Goal: Transaction & Acquisition: Purchase product/service

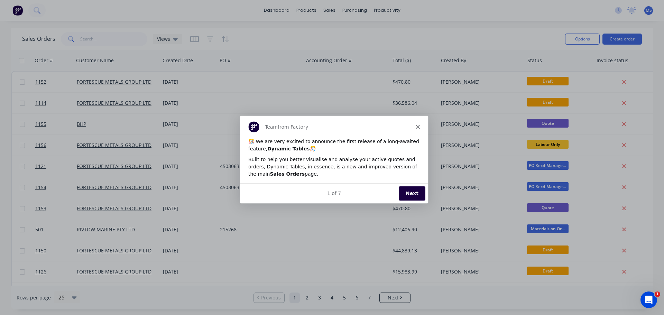
click at [419, 123] on div "Team from Factory" at bounding box center [334, 127] width 188 height 22
click at [419, 128] on polygon "Close" at bounding box center [417, 127] width 4 height 4
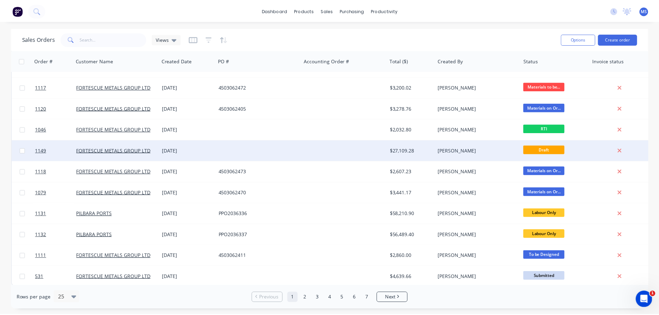
scroll to position [316, 0]
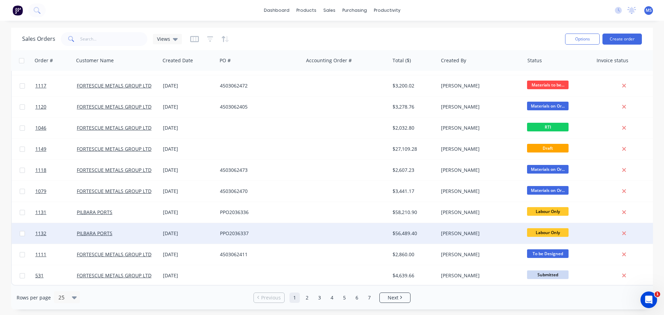
click at [156, 224] on div "PILBARA PORTS" at bounding box center [117, 233] width 86 height 21
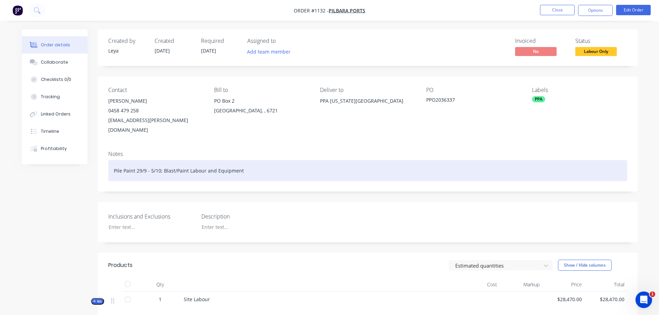
drag, startPoint x: 238, startPoint y: 155, endPoint x: 239, endPoint y: 151, distance: 3.5
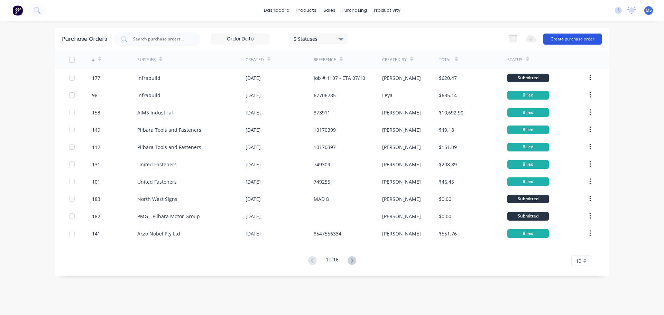
click at [579, 42] on button "Create purchase order" at bounding box center [572, 39] width 58 height 11
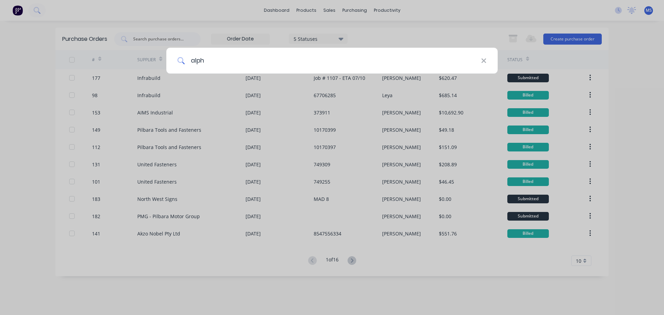
type input "alpha"
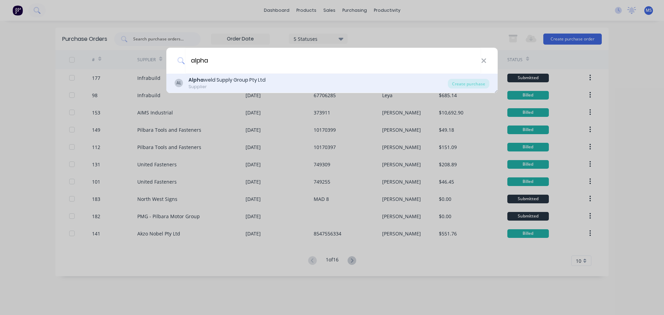
click at [275, 80] on div "AL Alpha weld Supply Group Pty Ltd Supplier" at bounding box center [311, 82] width 273 height 13
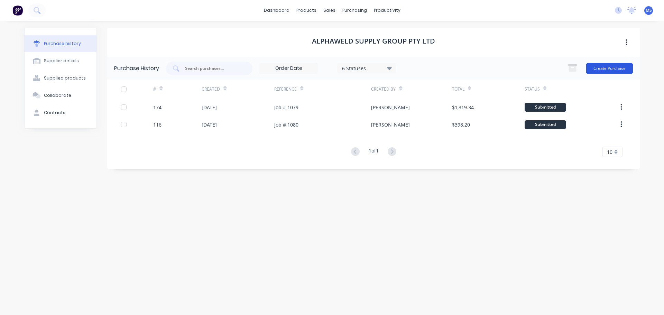
click at [610, 66] on button "Create Purchase" at bounding box center [609, 68] width 47 height 11
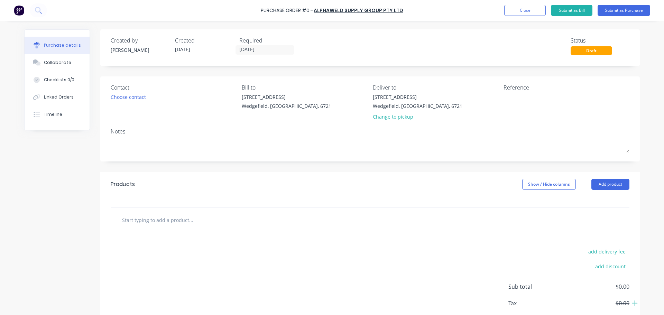
click at [190, 131] on div "Notes" at bounding box center [370, 131] width 519 height 8
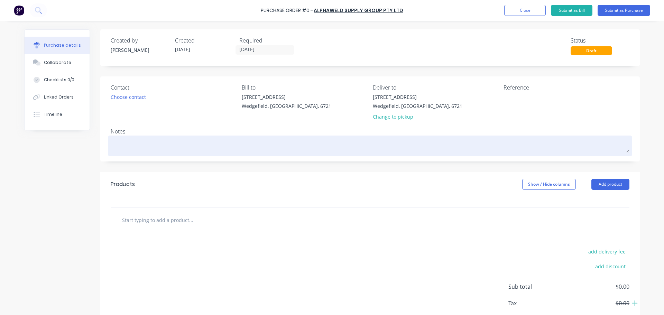
click at [188, 137] on div at bounding box center [370, 145] width 519 height 17
click at [188, 139] on textarea at bounding box center [370, 145] width 519 height 16
type textarea "x"
type textarea "S"
type textarea "x"
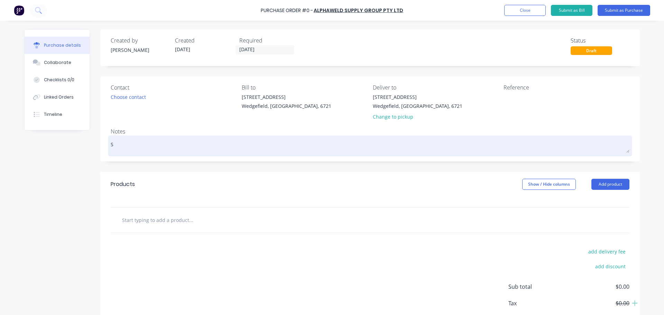
type textarea "ST"
type textarea "x"
type textarea "STO"
type textarea "x"
type textarea "STOC"
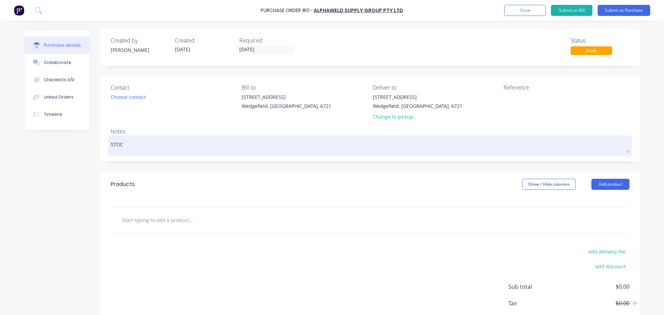
type textarea "x"
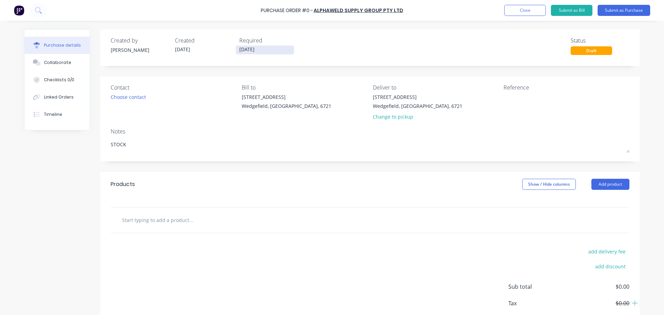
type textarea "STOCK"
type textarea "x"
type textarea "STOCK"
click at [256, 48] on input "[DATE]" at bounding box center [265, 50] width 58 height 9
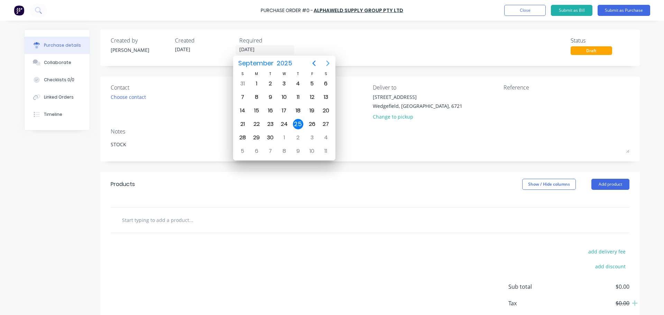
click at [326, 61] on icon "Next page" at bounding box center [328, 63] width 8 height 8
click at [301, 95] on div "9" at bounding box center [298, 97] width 10 height 10
type textarea "x"
type input "[DATE]"
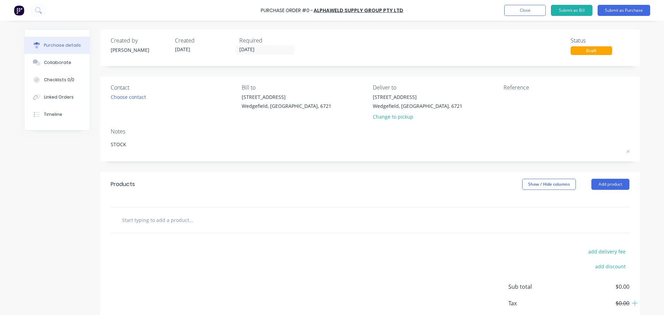
click at [250, 208] on div at bounding box center [370, 220] width 519 height 25
click at [243, 214] on input "text" at bounding box center [191, 220] width 138 height 14
type textarea "x"
type input "#"
type textarea "x"
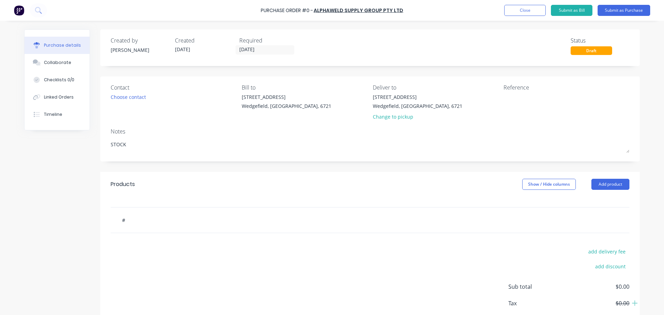
type input "#M"
type textarea "x"
type input "#"
type textarea "x"
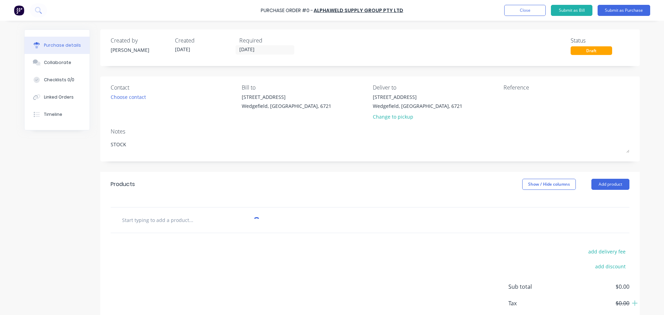
type input "1"
type textarea "x"
type input "1m"
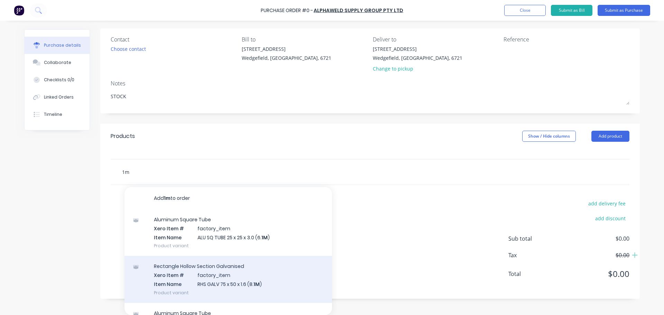
type textarea "x"
type input "1"
type textarea "x"
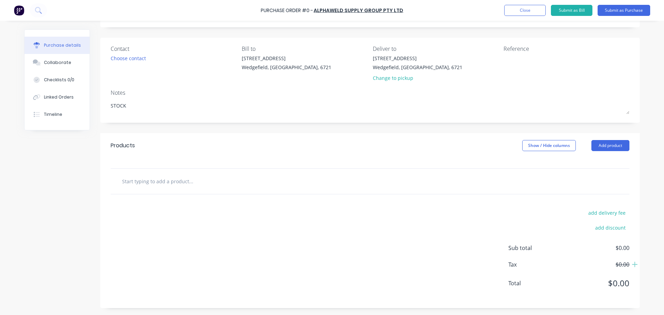
type input "3"
type textarea "x"
type input "3M"
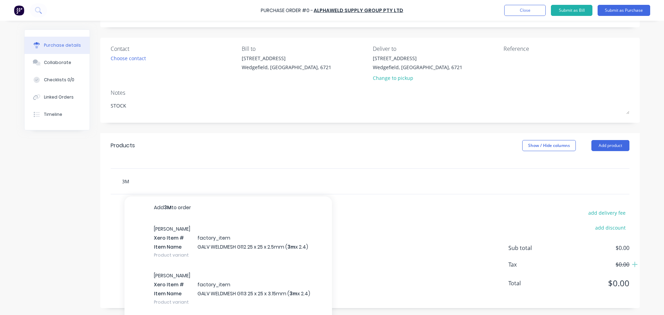
scroll to position [48, 0]
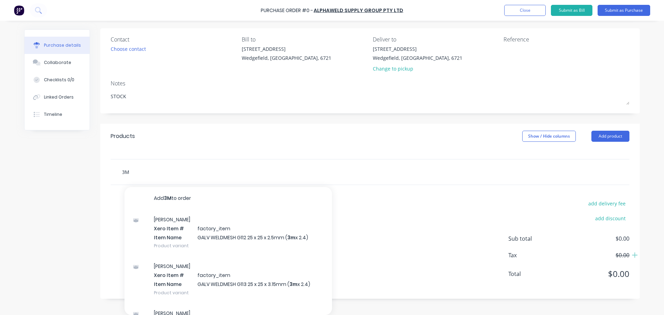
type textarea "x"
type input "3M"
type textarea "x"
type input "3M C"
type textarea "x"
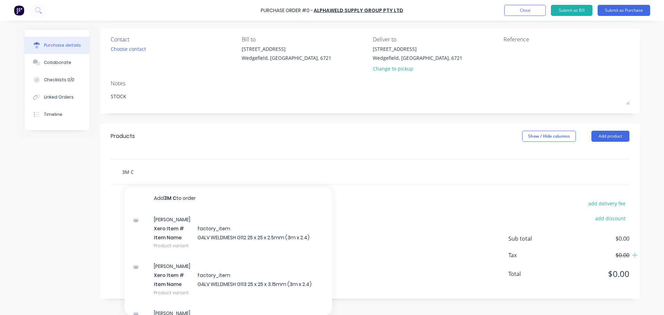
type input "3M Cu"
type textarea "x"
type input "3M Cub"
type textarea "x"
type input "3M Cubi"
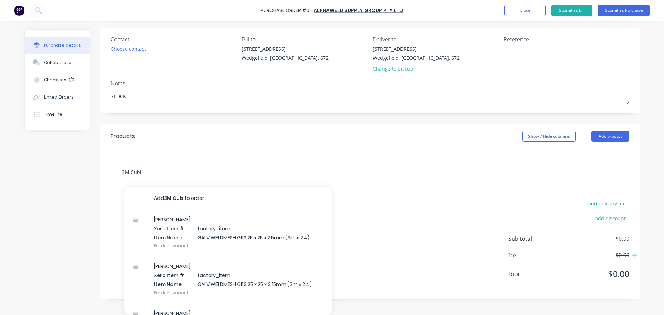
type textarea "x"
type input "3M Cubit"
type textarea "x"
type input "3M Cubito"
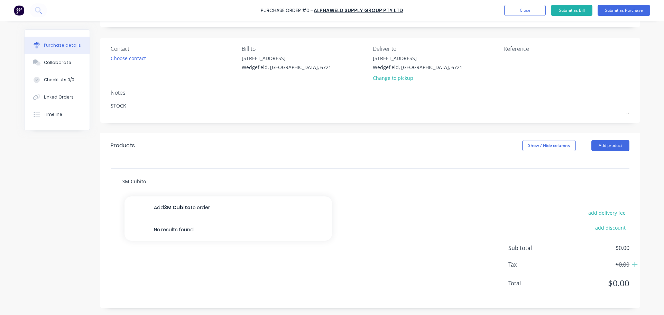
type textarea "x"
type input "3M Cubitor"
type textarea "x"
type input "3M Cubitoro"
type textarea "x"
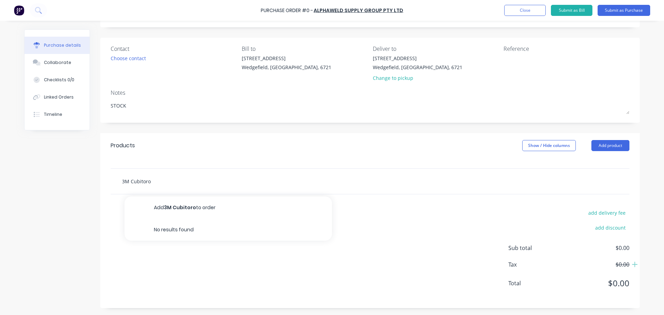
type input "3M Cubitoron"
type textarea "x"
type input "3M Cubitoro"
type textarea "x"
type input "3M Cubito"
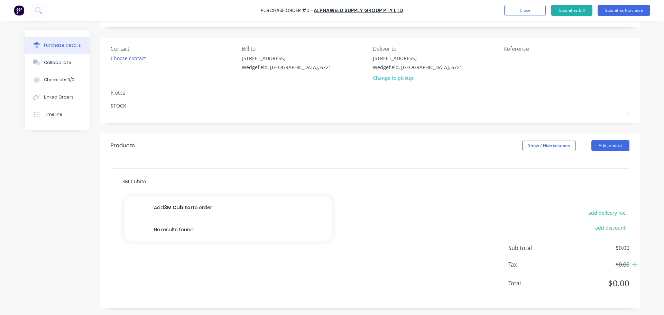
type textarea "x"
type input "3M Cubit"
type textarea "x"
type input "3M Cubitro"
type textarea "x"
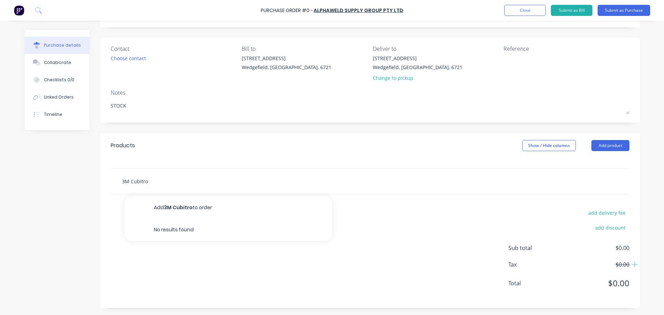
type input "3M Cubitron"
type textarea "x"
type input "3M Cubitron"
type textarea "x"
type input "3M Cubitron 1"
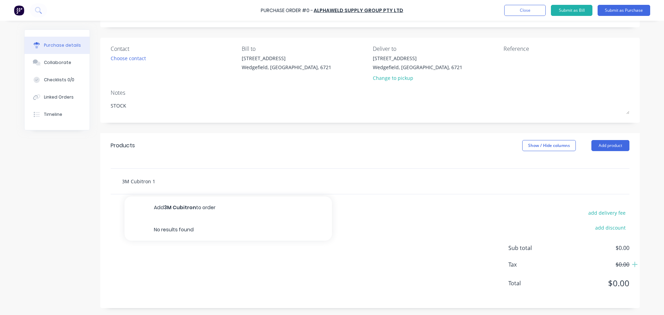
type textarea "x"
type input "3M Cubitron 1m"
type textarea "x"
type input "3M Cubitron 1mm"
type textarea "x"
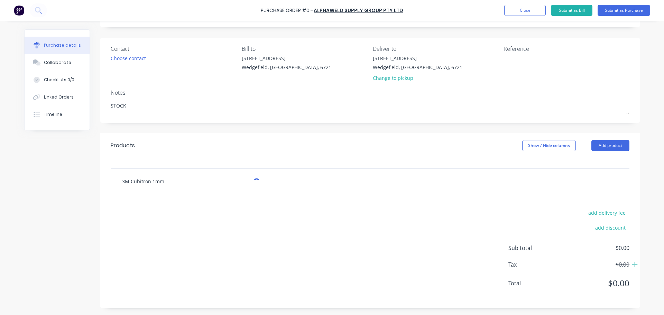
type input "3M Cubitron 1mm"
type textarea "x"
type input "3M Cubitron 1mm C"
type textarea "x"
type input "3M Cubitron 1mm Cu"
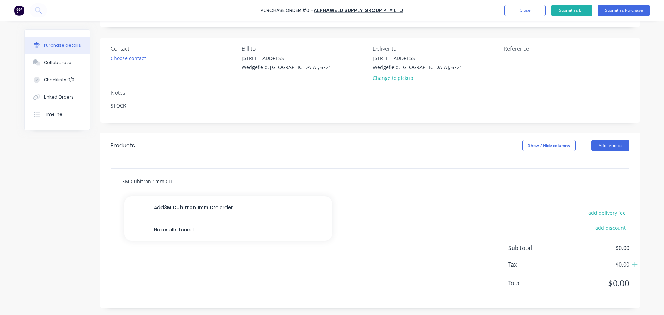
type textarea "x"
type input "3M Cubitron 1mm Cutt"
type textarea "x"
type input "3M Cubitron 1mm Cutti"
type textarea "x"
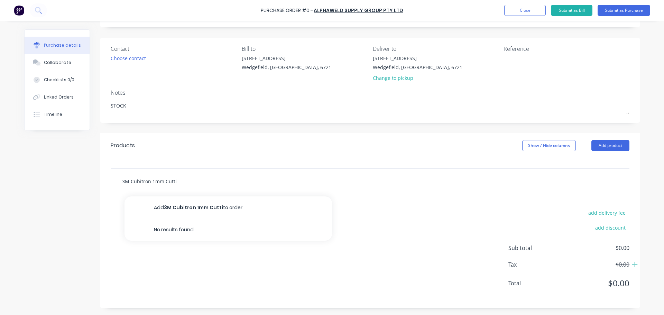
type input "3M Cubitron 1mm Cuttin"
type textarea "x"
type input "3M Cubitron 1mm Cutting"
type textarea "x"
type input "3M Cubitron 1mm Cutting Di"
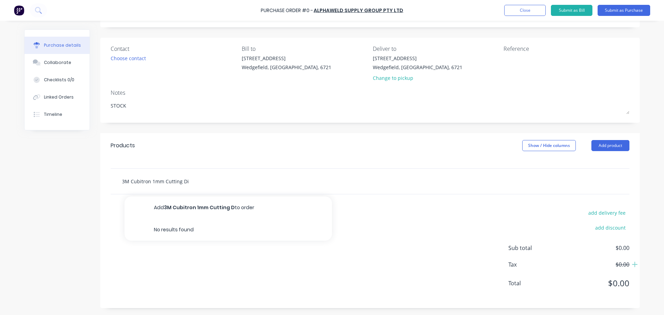
type textarea "x"
type input "3M Cubitron 1mm Cutting Disc"
type textarea "x"
type input "3M Cubitron 1mm Cutting Disc"
type textarea "x"
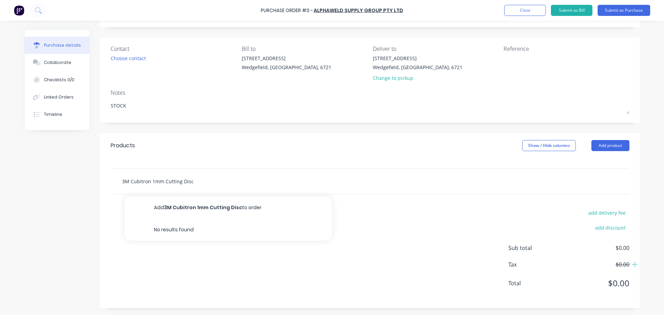
type input "3M Cubitron 1mm Cutting Disc"
type textarea "x"
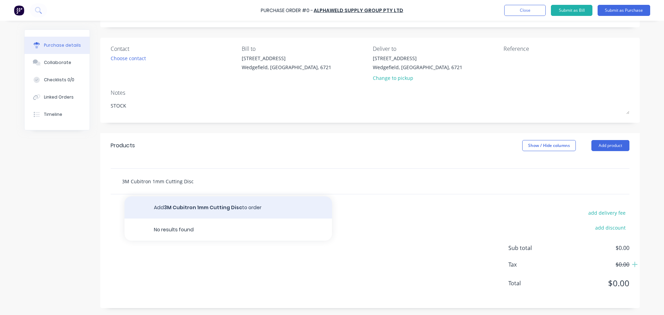
type input "3M Cubitron 1mm Cutting Disc"
click at [252, 209] on button "Add 3M Cubitron 1mm Cutting Disc to order" at bounding box center [229, 207] width 208 height 22
type textarea "x"
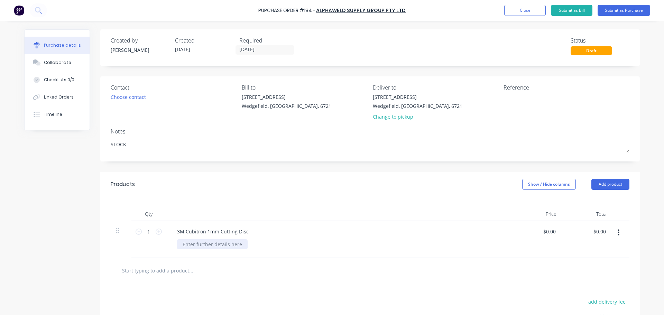
click at [228, 243] on div at bounding box center [212, 244] width 71 height 10
type textarea "x"
paste div
click at [145, 232] on input "1" at bounding box center [149, 232] width 14 height 10
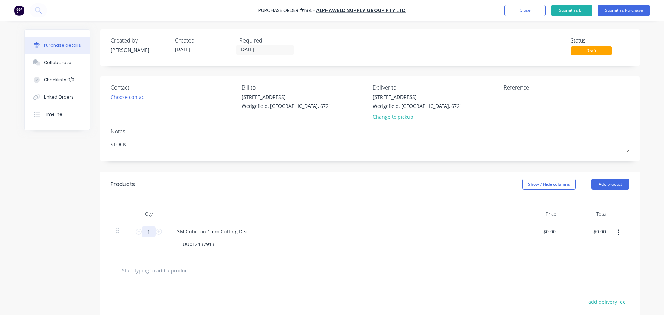
type textarea "x"
type input "10"
type textarea "x"
type input "100"
type textarea "x"
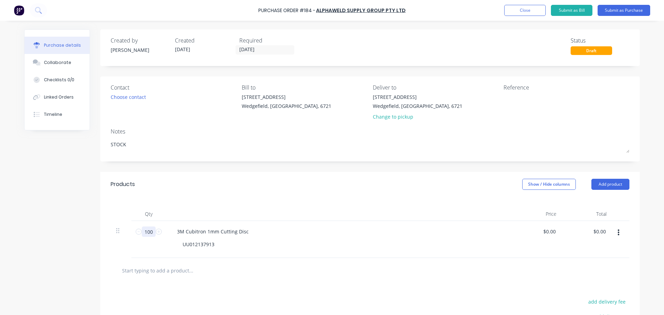
type input "100"
click at [204, 215] on div at bounding box center [339, 214] width 346 height 14
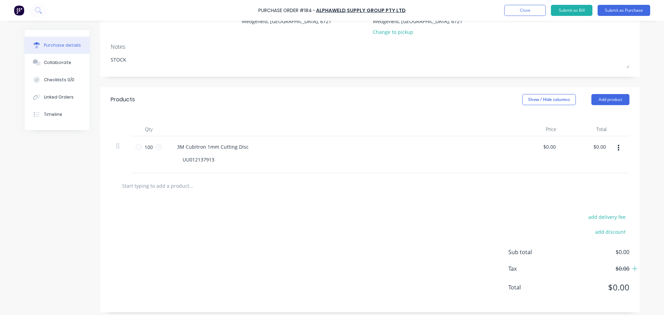
scroll to position [89, 0]
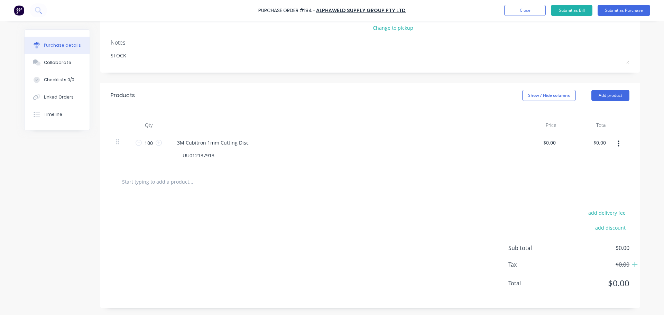
click at [168, 171] on div at bounding box center [370, 181] width 519 height 25
click at [166, 184] on input "text" at bounding box center [191, 182] width 138 height 14
type textarea "x"
type input "M"
type textarea "x"
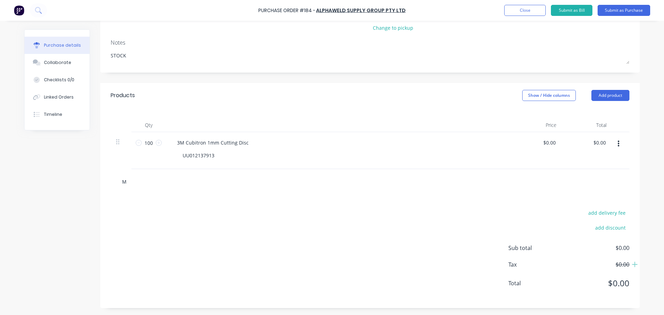
type input "Mi"
type textarea "x"
type input "Mil"
type textarea "x"
type input "Mild"
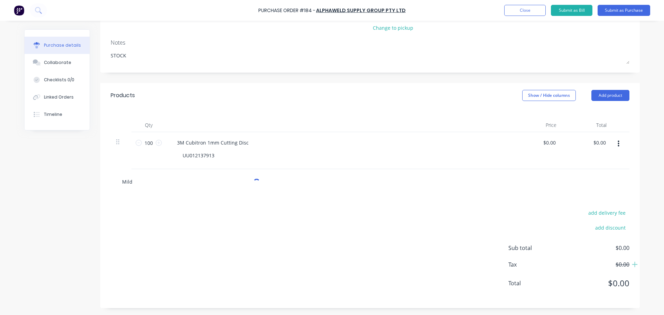
type textarea "x"
type input "Mild Steel"
type textarea "x"
type input "Mild Steel Wg"
type textarea "x"
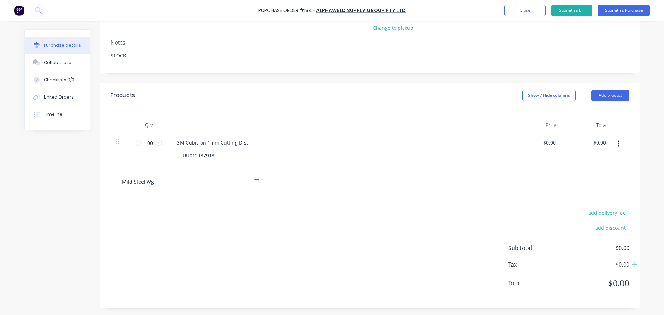
type input "Mild Steel Wgh"
type textarea "x"
type input "Mild Steel Wh"
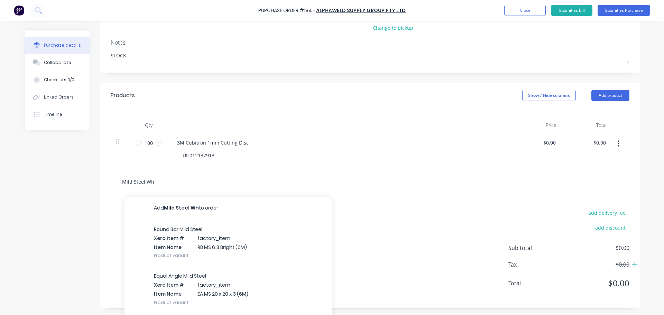
type textarea "x"
type input "Mild Steel Wi"
type textarea "x"
type input "Mild Steel Wir"
type textarea "x"
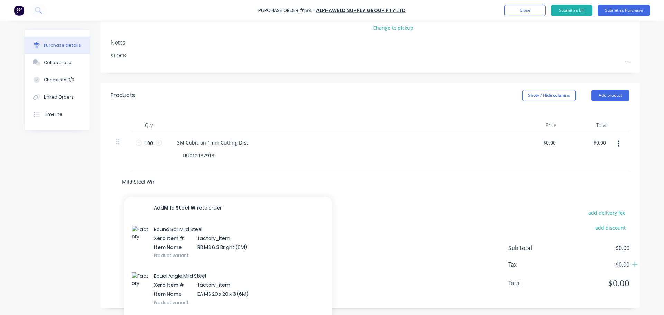
type input "Mild Steel Wire"
type textarea "x"
type input "Mild Steel Wire W"
type textarea "x"
type input "Mild Steel Wire Whe"
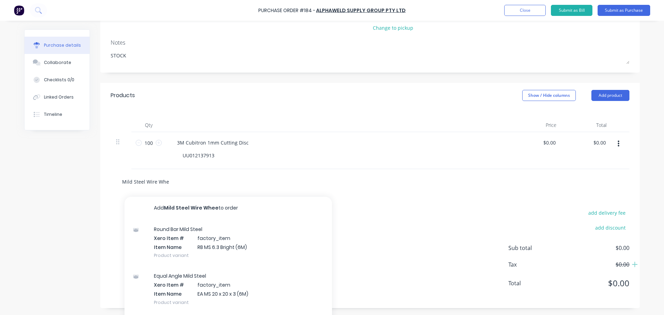
type textarea "x"
type input "Mild Steel Wire Whee"
type textarea "x"
type input "Mild Steel Wire Wheel"
type textarea "x"
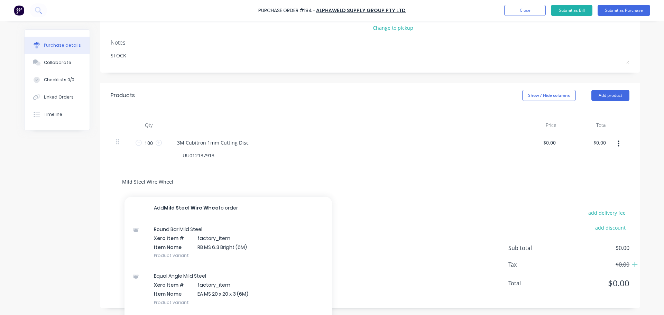
type input "Mild Steel Wire Wheel"
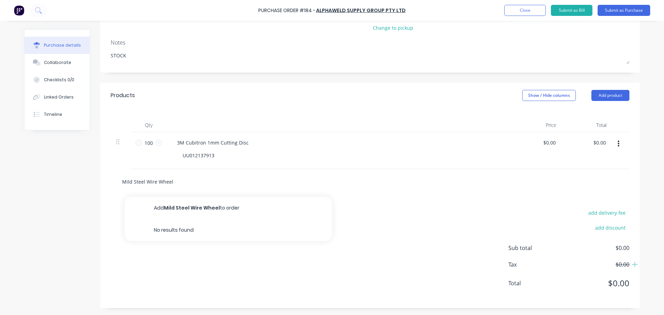
type textarea "x"
type input "Mild Steel Wire Wheel"
type textarea "x"
type input "KMild Steel Wire Wheel"
type textarea "x"
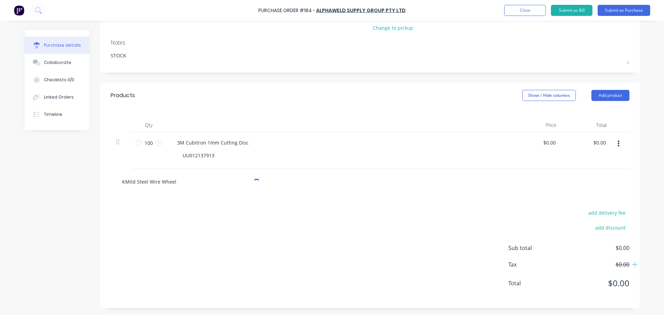
type input "KiMild Steel Wire Wheel"
type textarea "x"
type input "KingMild Steel Wire Wheel"
type textarea "x"
type input "KingsMild Steel Wire Wheel"
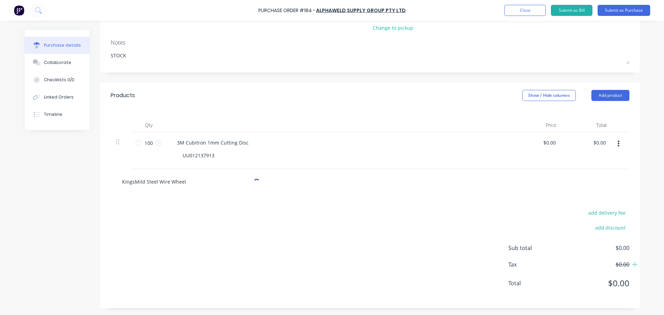
type textarea "x"
type input "KingspMild Steel Wire Wheel"
type textarea "x"
type input "KingspoMild Steel Wire Wheel"
type textarea "x"
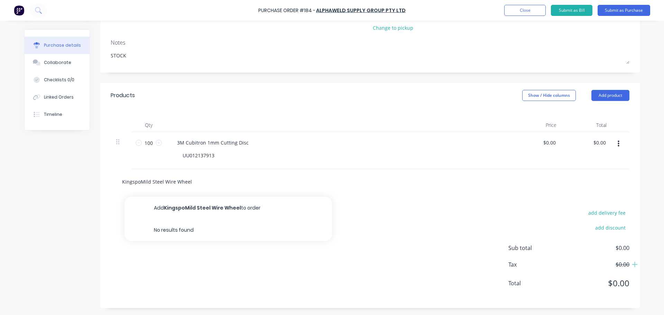
type input "KingsporMild Steel Wire Wheel"
type textarea "x"
type input "Kingspor Mild Steel Wire Wheel"
type textarea "x"
type input "Kingspor Mild Steel Wire Wheel"
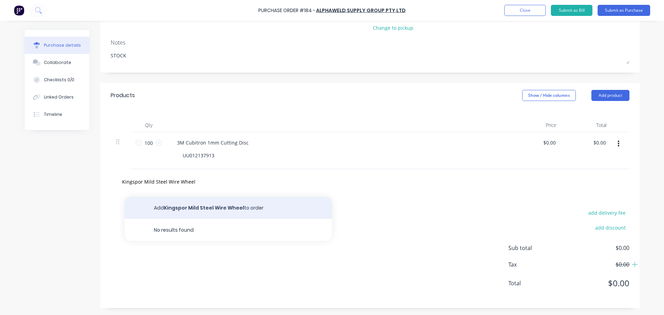
click at [268, 209] on button "Add Kingspor Mild Steel Wire Wheel to order" at bounding box center [229, 208] width 208 height 22
type textarea "x"
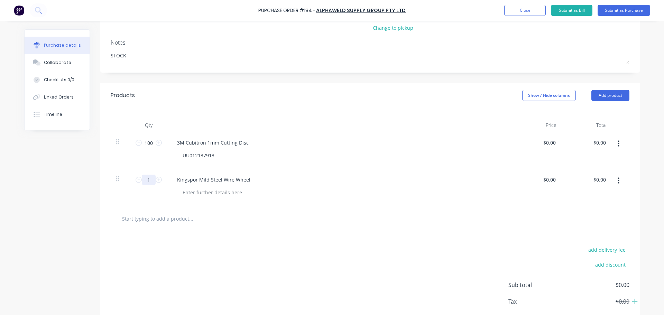
click at [150, 176] on input "1" at bounding box center [149, 180] width 14 height 10
type textarea "x"
type input "5"
type textarea "x"
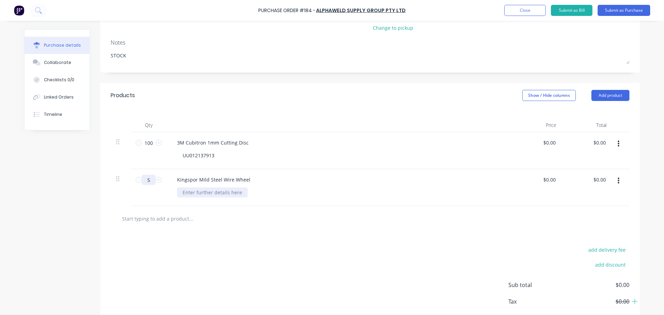
type input "5"
type textarea "x"
click at [206, 196] on div at bounding box center [212, 192] width 71 height 10
paste div
drag, startPoint x: 272, startPoint y: 232, endPoint x: 294, endPoint y: 229, distance: 22.7
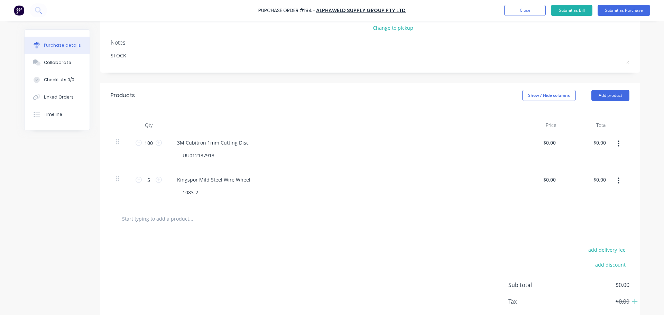
click at [272, 232] on div "add delivery fee add discount Sub total $0.00 Tax $0.00 Total $0.00" at bounding box center [370, 288] width 540 height 114
drag, startPoint x: 165, startPoint y: 219, endPoint x: 196, endPoint y: 222, distance: 30.9
click at [165, 219] on input "text" at bounding box center [191, 219] width 138 height 14
click at [180, 224] on input "text" at bounding box center [191, 219] width 138 height 14
type textarea "x"
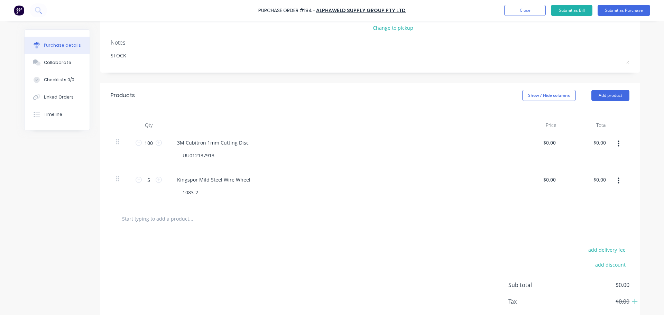
type input "D"
type textarea "x"
type input "Da"
type textarea "x"
type input "Dar"
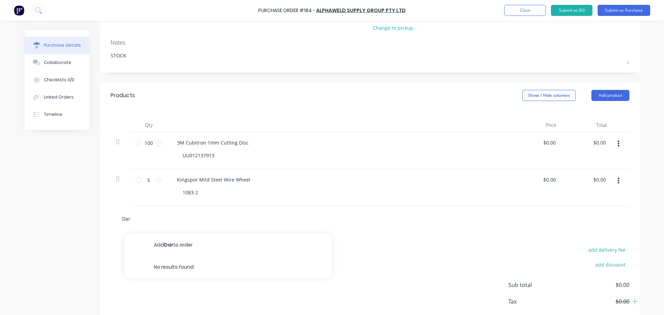
type textarea "x"
type input "Dart"
type textarea "x"
type input "Dart"
type textarea "x"
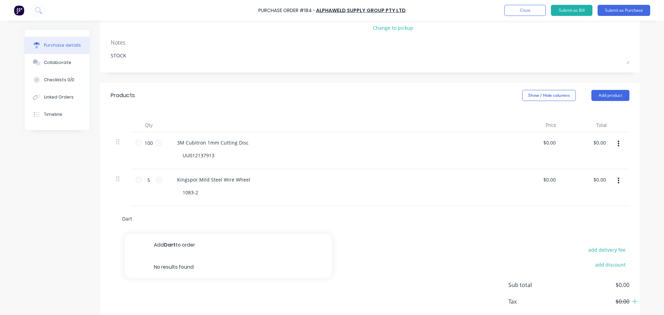
type input "Dart A"
type textarea "x"
type input "Dart Al"
type textarea "x"
type input "Dart Alu"
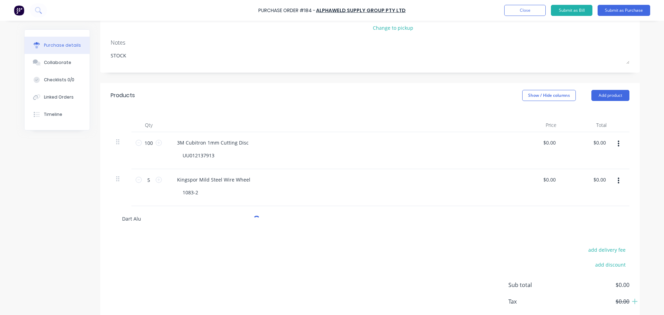
type textarea "x"
type input "Dart Alum"
type textarea "x"
type input "Dart Alumi"
type textarea "x"
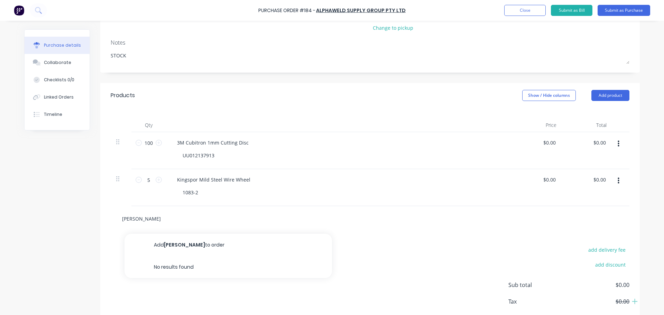
type input "Dart Alumin"
type textarea "x"
type input "Dart Alumini"
type textarea "x"
type input "Dart Aluminiu"
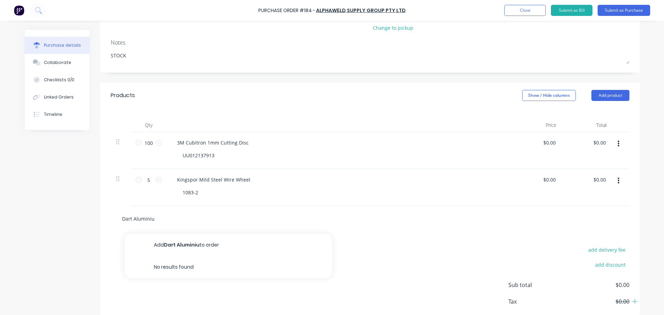
type textarea "x"
type input "Dart Aluminium"
type textarea "x"
type input "Dart Aluminium"
type textarea "x"
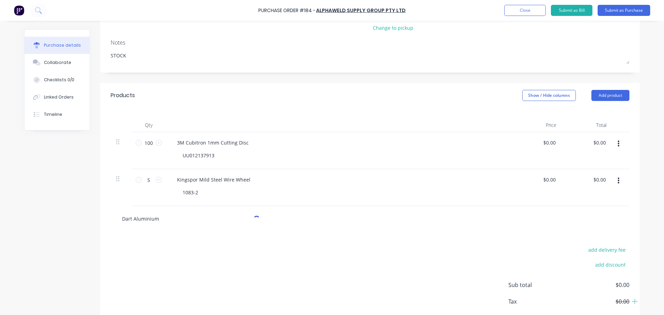
type input "Dart Aluminium M"
type textarea "x"
type input "Dart Aluminium Mi"
type textarea "x"
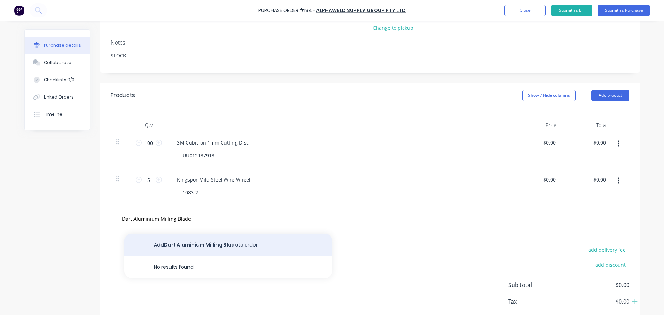
click at [270, 243] on button "Add Dart Aluminium Milling Blade to order" at bounding box center [229, 245] width 208 height 22
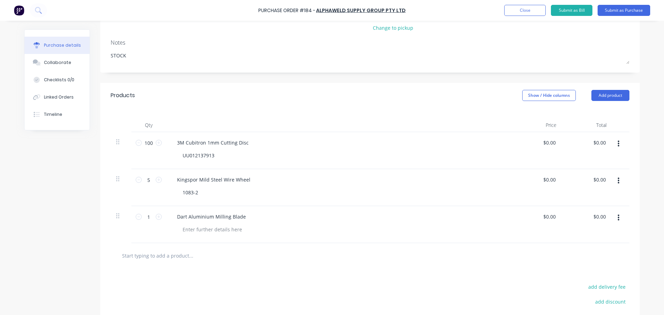
click at [205, 224] on div "Dart Aluminium Milling Blade" at bounding box center [339, 224] width 346 height 37
click at [205, 226] on div at bounding box center [212, 229] width 71 height 10
paste div
click at [152, 219] on input "1" at bounding box center [149, 217] width 14 height 10
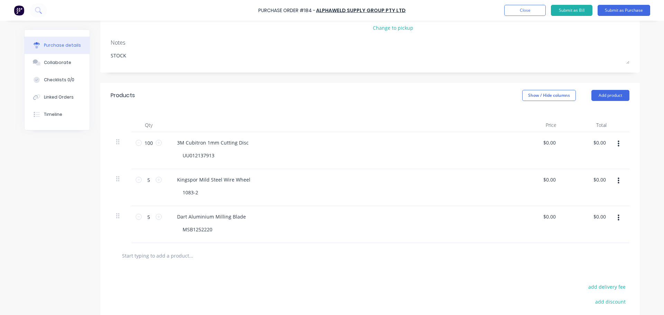
click at [272, 267] on div at bounding box center [370, 255] width 519 height 25
click at [195, 252] on input "text" at bounding box center [191, 256] width 138 height 14
paste input "Klingspor"
click at [195, 267] on div "Klingspor Add Klingspor to order No results found" at bounding box center [370, 255] width 519 height 25
click at [200, 248] on div "Klingspor" at bounding box center [370, 255] width 519 height 25
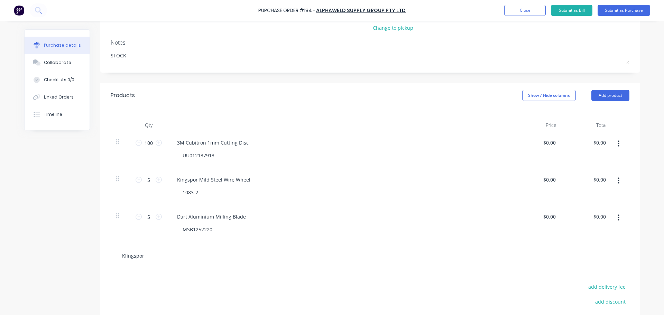
click at [199, 249] on input "Klingspor" at bounding box center [191, 256] width 138 height 14
paste input "Aluminium"
drag, startPoint x: 231, startPoint y: 258, endPoint x: 205, endPoint y: 263, distance: 26.0
click at [231, 258] on input "Klingspor 1mm Aluminium Cutting Disc" at bounding box center [191, 256] width 138 height 14
click at [113, 246] on div "Klingspor 1mm Aluminium Cutting Disc" at bounding box center [370, 255] width 519 height 25
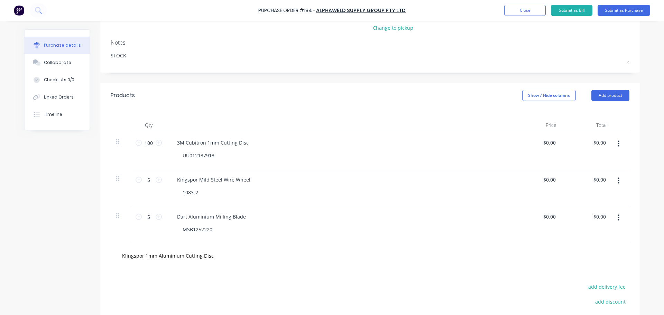
click at [311, 262] on div "Klingspor 1mm Aluminium Cutting Disc" at bounding box center [220, 256] width 208 height 14
click at [295, 254] on div "Klingspor 1mm Aluminium Cutting Disc" at bounding box center [220, 256] width 208 height 14
click at [260, 256] on div "Klingspor 1mm Aluminium Cutting Disc" at bounding box center [220, 256] width 208 height 14
click at [238, 262] on input "Klingspor 1mm Aluminium Cutting Disc" at bounding box center [191, 256] width 138 height 14
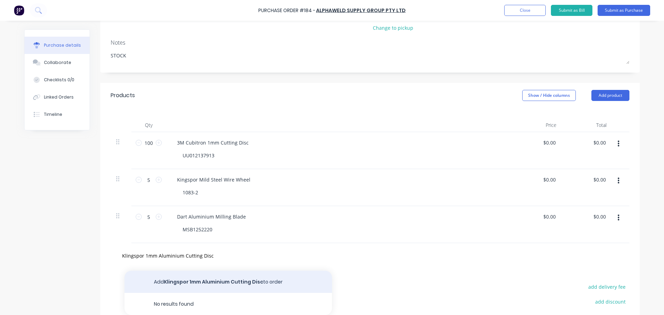
click at [219, 276] on button "Add Klingspor 1mm Aluminium Cutting Disc to order" at bounding box center [229, 282] width 208 height 22
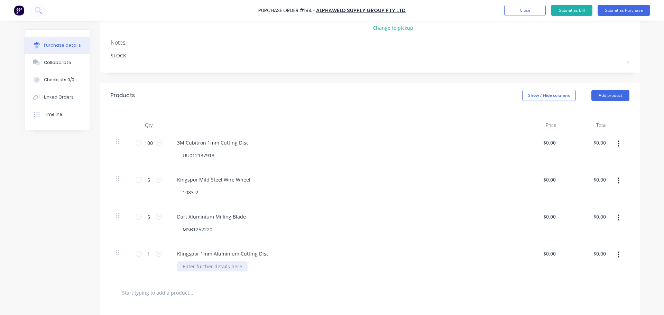
click at [218, 268] on div at bounding box center [212, 266] width 71 height 10
paste div
click at [144, 252] on input "1" at bounding box center [149, 254] width 14 height 10
click at [252, 290] on input "text" at bounding box center [191, 293] width 138 height 14
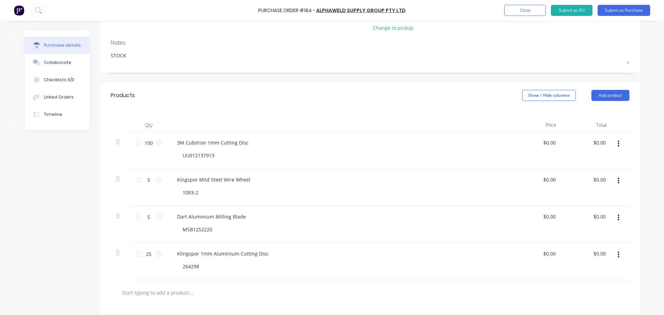
click at [197, 294] on input "text" at bounding box center [191, 293] width 138 height 14
click at [200, 285] on div at bounding box center [370, 292] width 519 height 25
click at [199, 294] on input "text" at bounding box center [191, 293] width 138 height 14
paste input "Particle Filter"
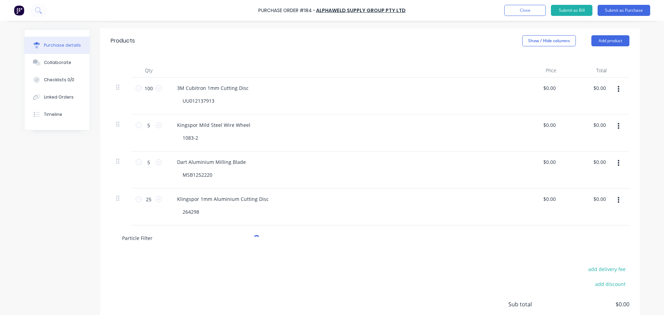
scroll to position [158, 0]
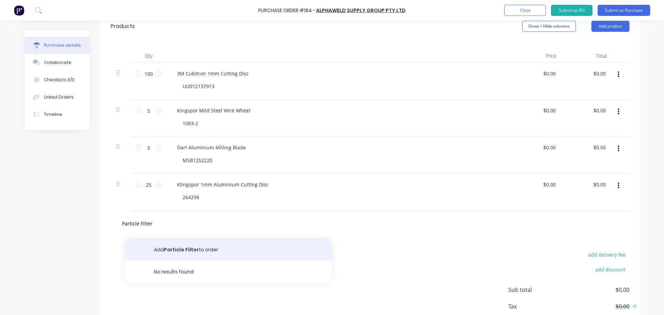
click at [201, 245] on button "Add Particle Filter to order" at bounding box center [229, 250] width 208 height 22
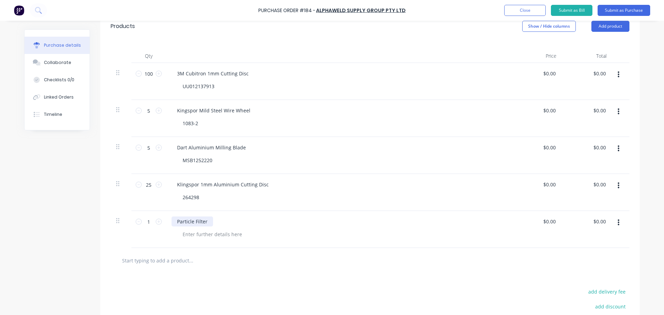
click at [181, 222] on div "Particle Filter" at bounding box center [193, 222] width 42 height 10
click at [174, 220] on div "Particle Filter" at bounding box center [193, 222] width 42 height 10
click at [208, 240] on div "ADFLO Particle Filter" at bounding box center [339, 229] width 346 height 37
click at [208, 237] on div at bounding box center [212, 234] width 71 height 10
paste div
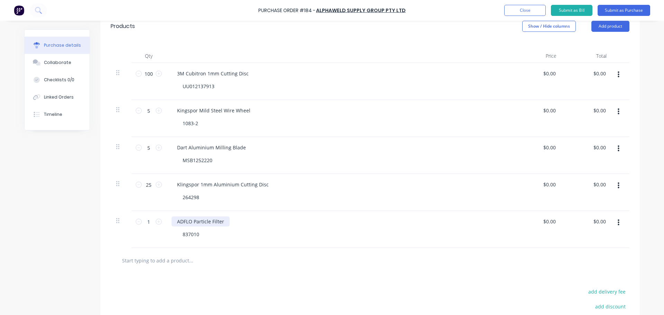
click at [210, 220] on div "ADFLO Particle Filter" at bounding box center [201, 222] width 58 height 10
copy div "ADFLO Particle Filter"
click at [156, 222] on icon at bounding box center [159, 222] width 6 height 6
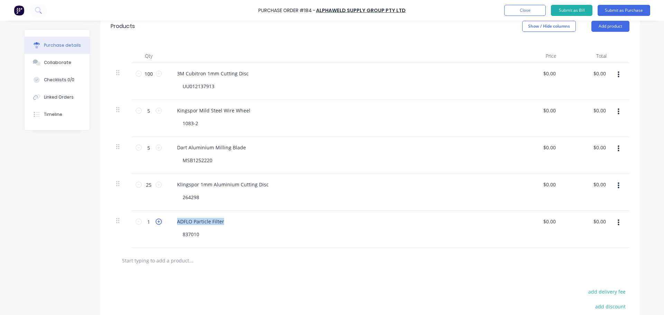
click at [156, 222] on icon at bounding box center [159, 222] width 6 height 6
click at [138, 227] on div "6 6" at bounding box center [148, 229] width 35 height 37
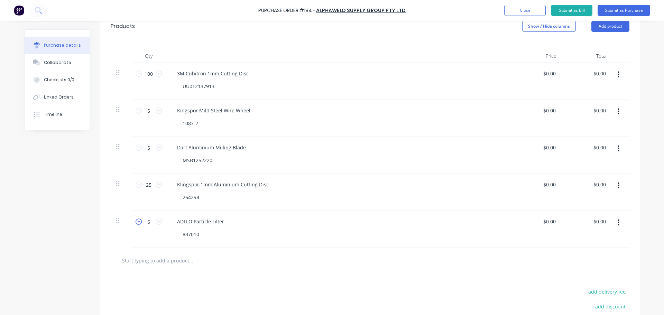
click at [137, 223] on icon at bounding box center [139, 222] width 6 height 6
click at [232, 262] on input "text" at bounding box center [191, 261] width 138 height 14
click at [161, 264] on input "text" at bounding box center [191, 261] width 138 height 14
click at [200, 263] on input "ADFLO Pre-Filter" at bounding box center [191, 261] width 138 height 14
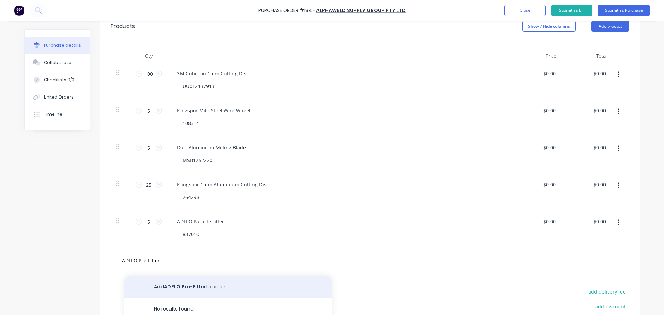
click at [191, 284] on button "Add ADFLO Pre-Filter to order" at bounding box center [229, 287] width 208 height 22
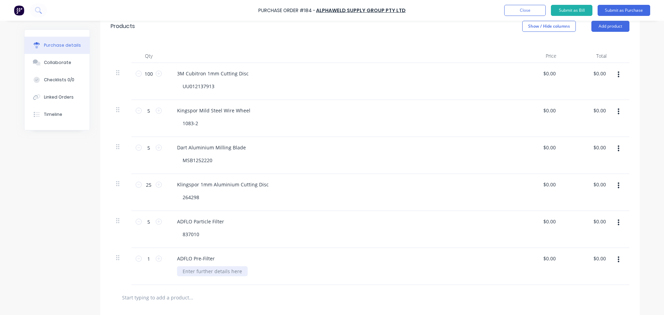
click at [218, 273] on div at bounding box center [212, 271] width 71 height 10
paste div
click at [268, 259] on div "ADFLO Pre-Filter" at bounding box center [339, 259] width 335 height 10
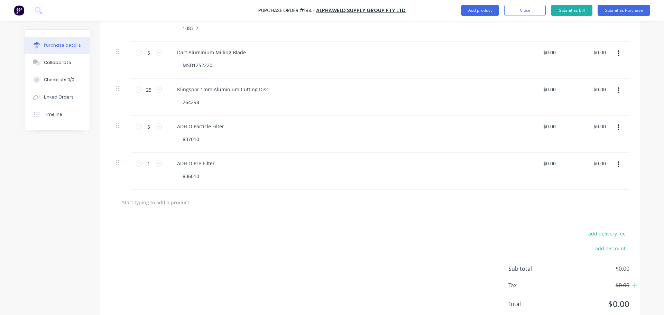
scroll to position [262, 0]
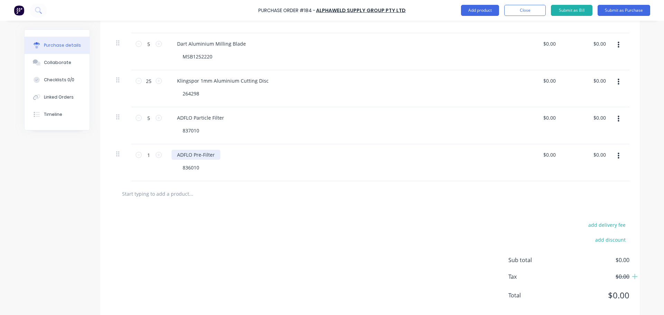
click at [213, 157] on div "ADFLO Pre-Filter" at bounding box center [196, 155] width 49 height 10
click at [228, 195] on input "text" at bounding box center [191, 194] width 138 height 14
click at [169, 194] on input "text" at bounding box center [191, 194] width 138 height 14
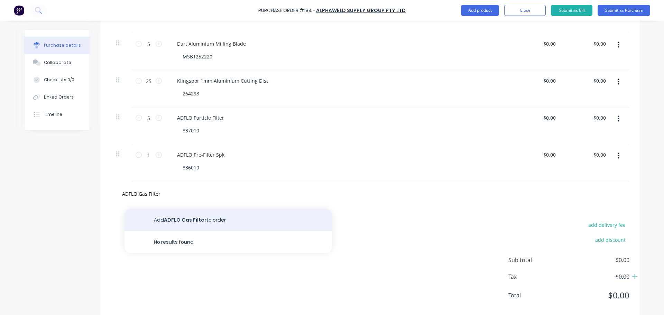
click at [180, 215] on button "Add ADFLO Gas Filter to order" at bounding box center [229, 220] width 208 height 22
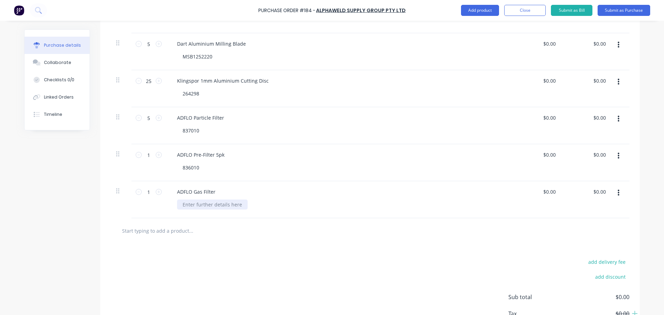
click at [211, 206] on div at bounding box center [212, 205] width 71 height 10
click at [211, 203] on div at bounding box center [212, 205] width 71 height 10
paste div
drag, startPoint x: 156, startPoint y: 192, endPoint x: 167, endPoint y: 212, distance: 22.7
click at [156, 192] on icon at bounding box center [159, 192] width 6 height 6
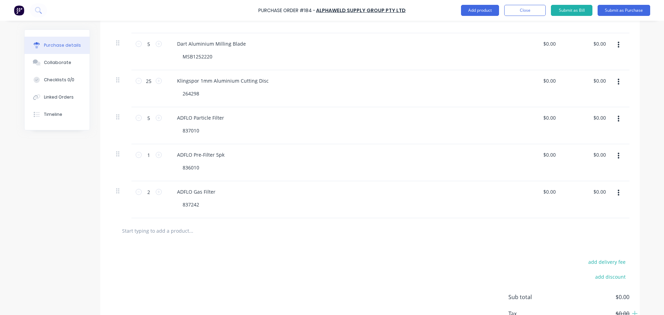
click at [172, 228] on input "text" at bounding box center [191, 231] width 138 height 14
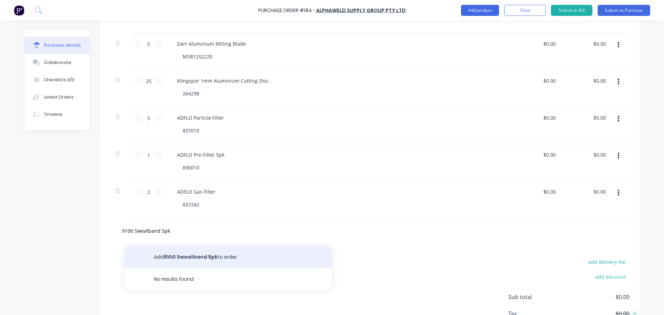
click at [208, 266] on button "Add 9100 Sweatband 5pk to order" at bounding box center [229, 257] width 208 height 22
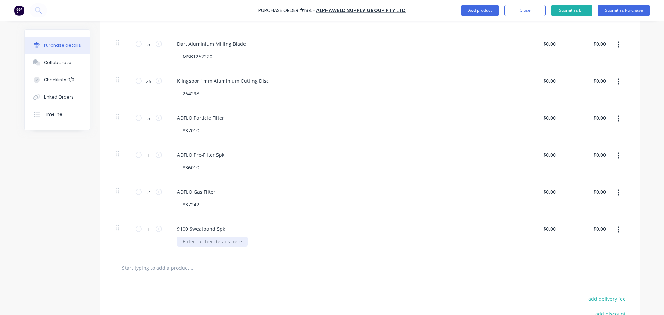
click at [202, 243] on div at bounding box center [212, 242] width 71 height 10
paste div
click at [156, 227] on icon at bounding box center [159, 229] width 6 height 6
click at [230, 256] on div at bounding box center [370, 267] width 519 height 25
click at [170, 266] on input "text" at bounding box center [191, 268] width 138 height 14
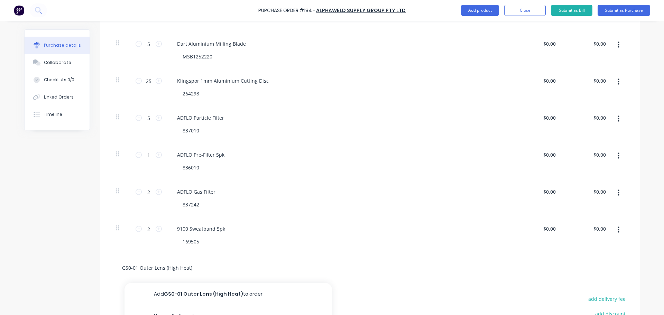
click at [128, 271] on input "GS0-01 Outer Lens (High Heat)" at bounding box center [191, 268] width 138 height 14
click at [196, 267] on input "GS-01 Outer Lens (High Heat)" at bounding box center [191, 268] width 138 height 14
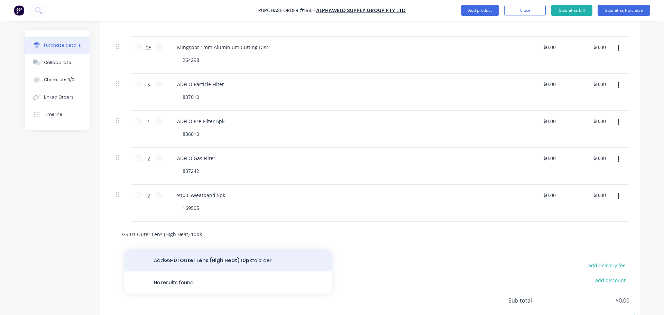
scroll to position [331, 0]
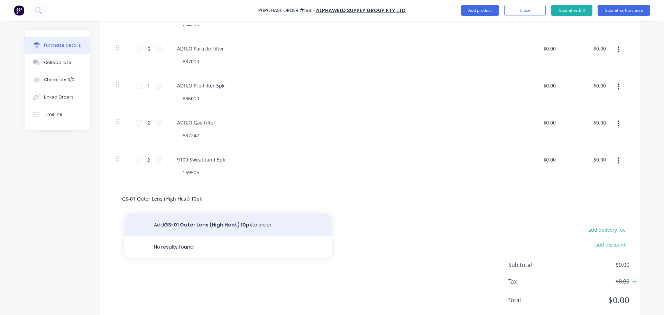
click at [235, 221] on button "Add GS-01 Outer Lens (High Heat) 10pk to order" at bounding box center [229, 225] width 208 height 22
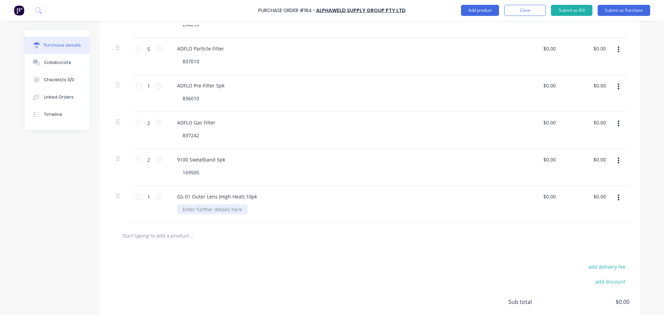
click at [203, 214] on div at bounding box center [212, 209] width 71 height 10
paste div
click at [180, 240] on input "text" at bounding box center [191, 236] width 138 height 14
paste input "Outer Protection Plate"
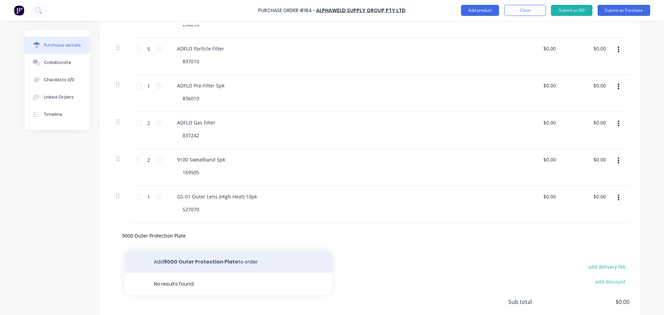
click at [193, 256] on button "Add 9000 Outer Protection Plate to order" at bounding box center [229, 262] width 208 height 22
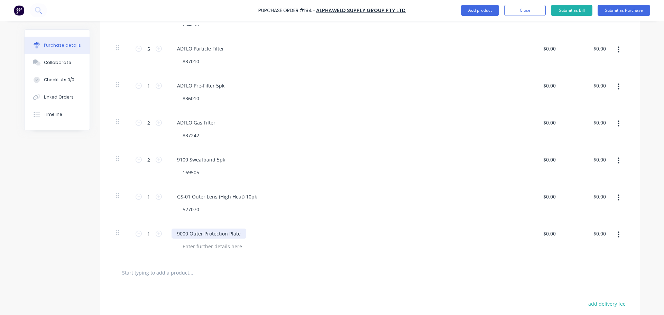
click at [178, 231] on div "9000 Outer Protection Plate" at bounding box center [209, 234] width 75 height 10
click at [210, 250] on div at bounding box center [212, 246] width 71 height 10
paste div
click at [238, 268] on input "text" at bounding box center [191, 273] width 138 height 14
drag, startPoint x: 308, startPoint y: 240, endPoint x: 297, endPoint y: 229, distance: 15.9
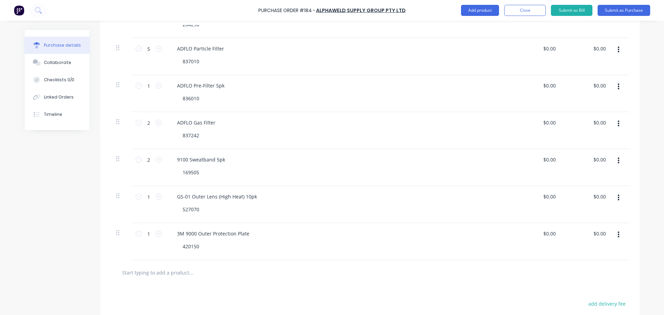
click at [308, 240] on div "3M 9000 Outer Protection Plate 420150" at bounding box center [339, 241] width 346 height 37
click at [296, 228] on div "3M 9000 Outer Protection Plate 420150" at bounding box center [339, 241] width 346 height 37
click at [251, 230] on div "3M 9000 Outer Protection Plate" at bounding box center [339, 234] width 335 height 10
click at [233, 236] on div "3M 9000 Outer Protection Plate" at bounding box center [213, 234] width 83 height 10
click at [247, 232] on div "3M 9000 Outer Protection Plate" at bounding box center [213, 234] width 83 height 10
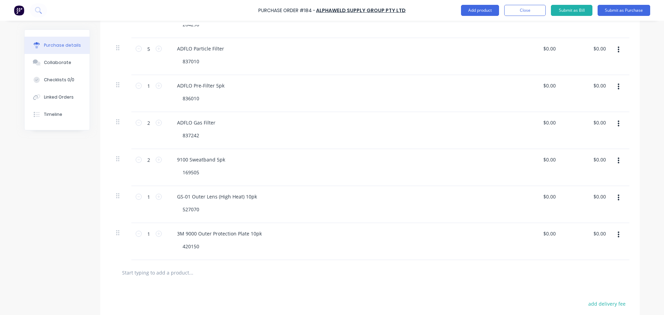
click at [191, 263] on div at bounding box center [370, 272] width 519 height 25
click at [187, 269] on input "text" at bounding box center [191, 273] width 138 height 14
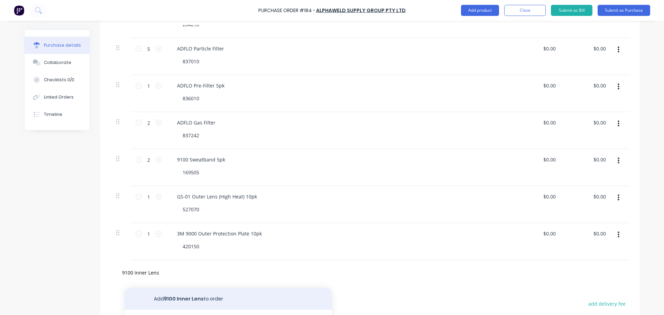
click at [233, 297] on button "Add 9100 Inner Lens to order" at bounding box center [229, 299] width 208 height 22
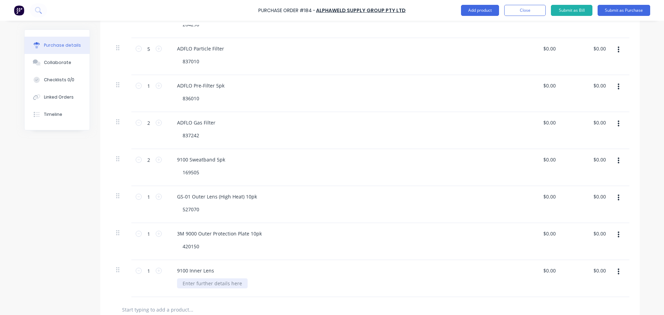
click at [214, 283] on div at bounding box center [212, 283] width 71 height 10
paste div
click at [314, 283] on div "528025" at bounding box center [341, 283] width 329 height 10
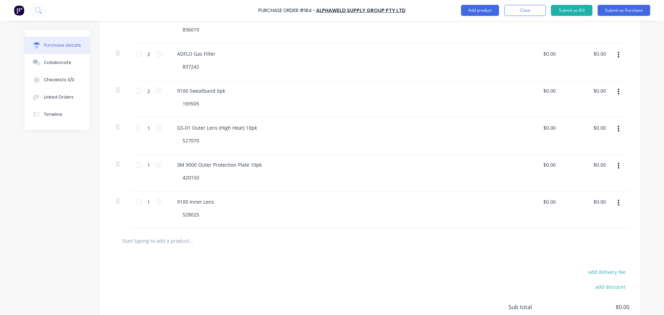
scroll to position [400, 0]
click at [214, 202] on div "9100 Inner Lens" at bounding box center [196, 201] width 48 height 10
drag, startPoint x: 341, startPoint y: 256, endPoint x: 346, endPoint y: 253, distance: 5.5
click at [341, 256] on div "add delivery fee add discount Sub total $0.00 Tax $0.00 Total $0.00" at bounding box center [370, 310] width 540 height 114
click at [156, 245] on input "text" at bounding box center [191, 240] width 138 height 14
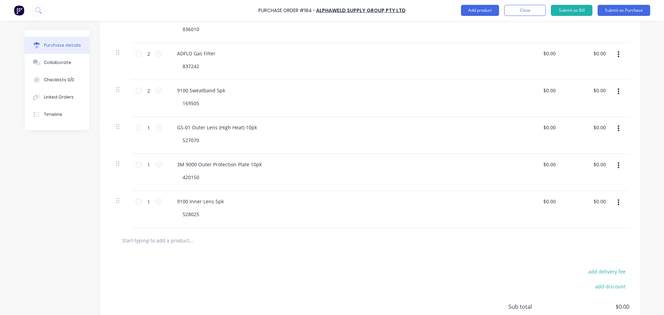
click at [165, 247] on input "text" at bounding box center [191, 240] width 138 height 14
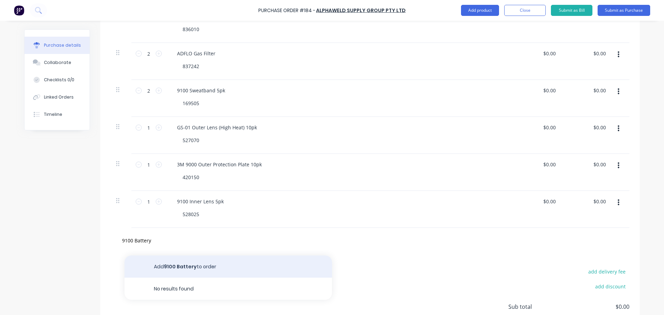
click at [291, 260] on button "Add 9100 Battery to order" at bounding box center [229, 267] width 208 height 22
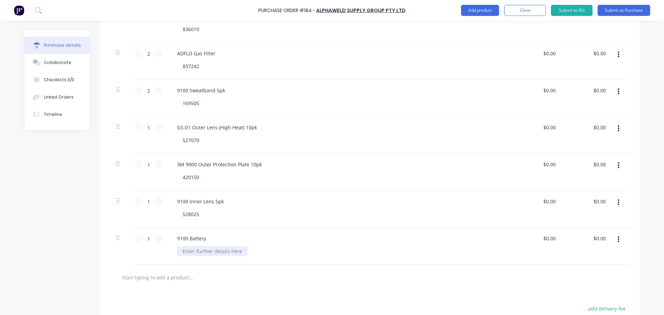
click at [185, 248] on div at bounding box center [212, 251] width 71 height 10
paste div
click at [157, 239] on icon at bounding box center [159, 239] width 6 height 6
click at [201, 260] on div "9100 Battery 422000" at bounding box center [339, 246] width 346 height 37
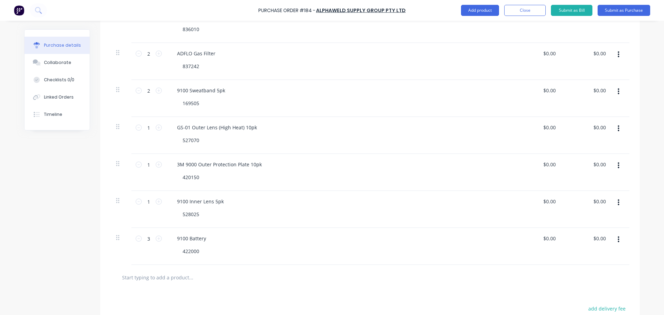
click at [247, 270] on input "text" at bounding box center [191, 277] width 138 height 14
click at [177, 270] on div at bounding box center [370, 277] width 519 height 25
click at [177, 279] on input "text" at bounding box center [191, 277] width 138 height 14
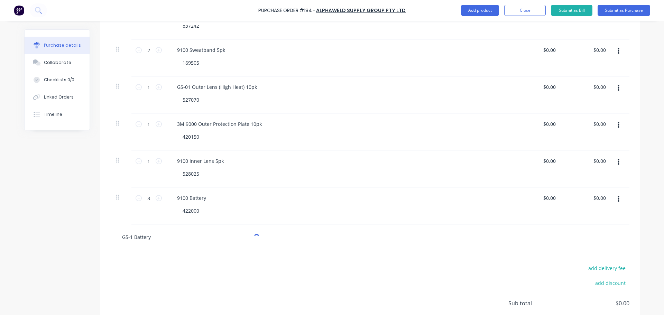
scroll to position [469, 0]
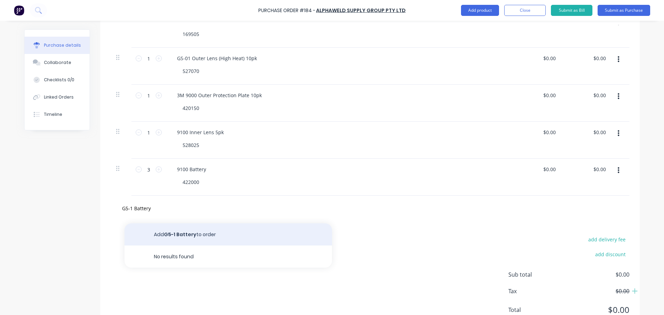
click at [208, 238] on button "Add G5-1 Battery to order" at bounding box center [229, 234] width 208 height 22
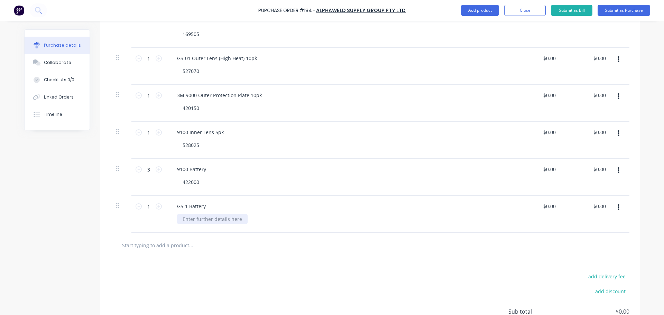
click at [203, 217] on div at bounding box center [212, 219] width 71 height 10
paste div
click at [150, 200] on div "1 1" at bounding box center [148, 214] width 35 height 37
click at [156, 204] on icon at bounding box center [159, 206] width 6 height 6
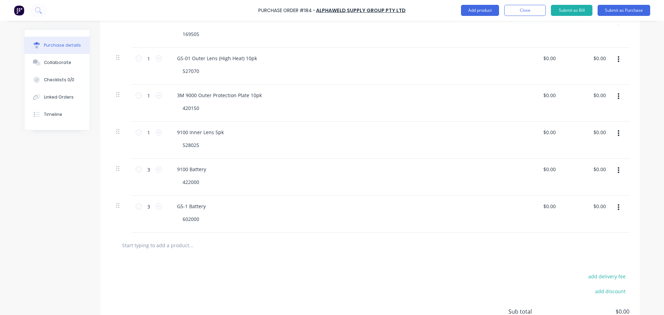
click at [184, 250] on input "text" at bounding box center [191, 245] width 138 height 14
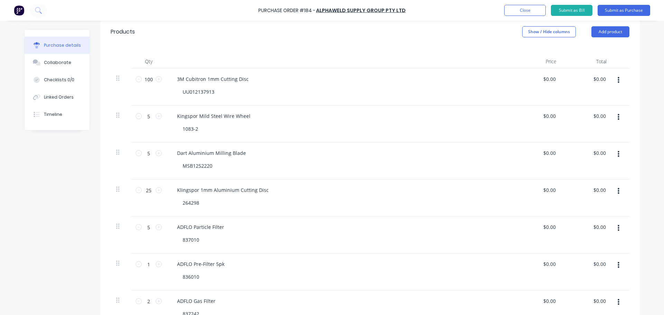
scroll to position [0, 0]
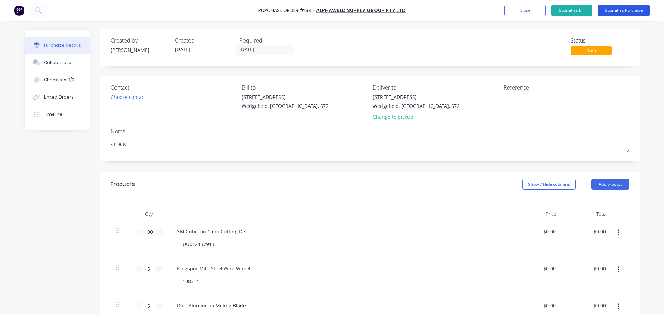
click at [625, 8] on button "Submit as Purchase" at bounding box center [624, 10] width 53 height 11
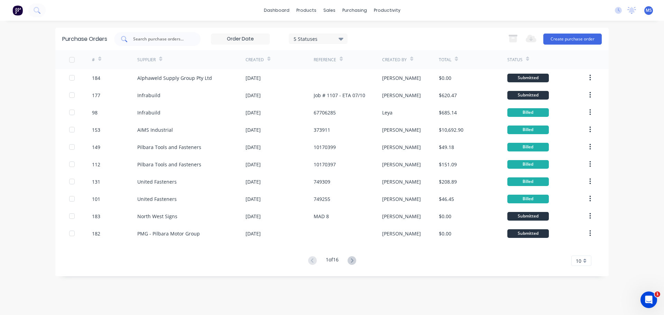
click at [176, 40] on input "text" at bounding box center [160, 39] width 57 height 7
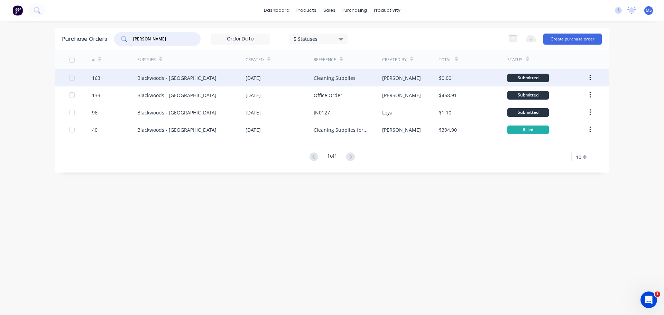
type input "blackwood"
click at [294, 78] on div "24 Sep 2025" at bounding box center [280, 77] width 68 height 17
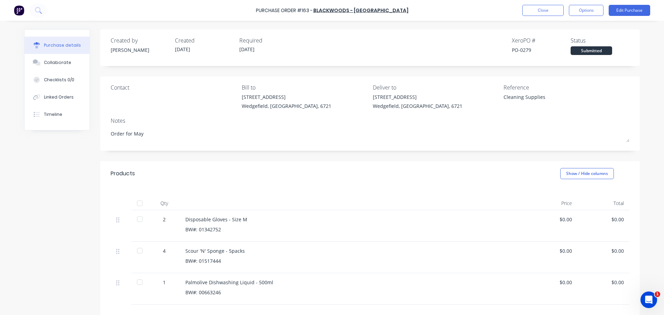
scroll to position [35, 0]
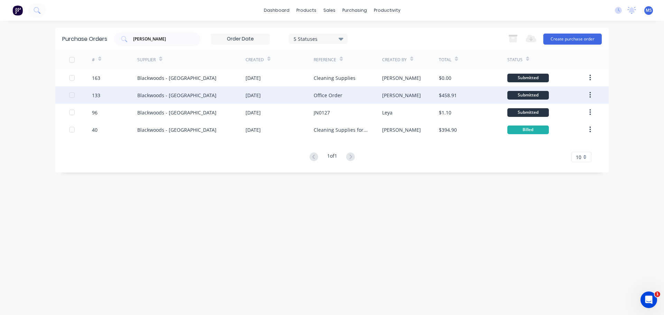
click at [205, 95] on div "Blackwoods - Port Hedland" at bounding box center [191, 94] width 108 height 17
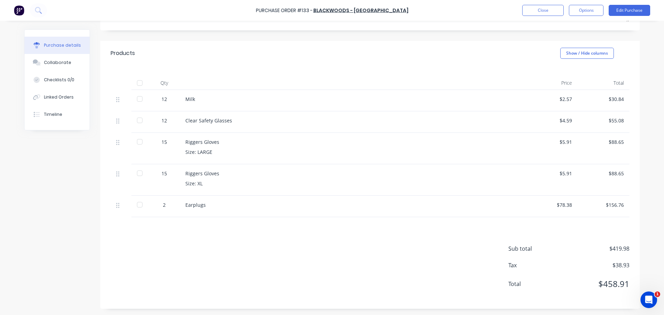
scroll to position [121, 0]
drag, startPoint x: 198, startPoint y: 79, endPoint x: 193, endPoint y: 77, distance: 5.4
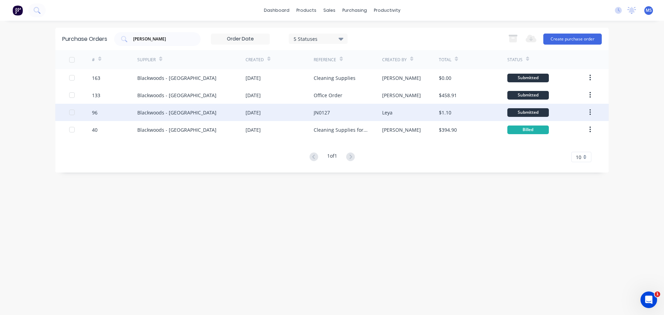
click at [185, 114] on div "Blackwoods - Port Hedland" at bounding box center [176, 112] width 79 height 7
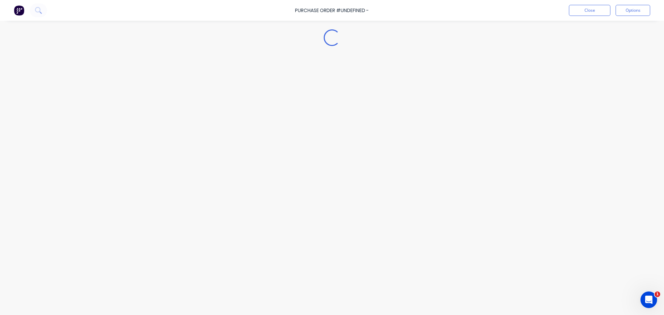
type textarea "x"
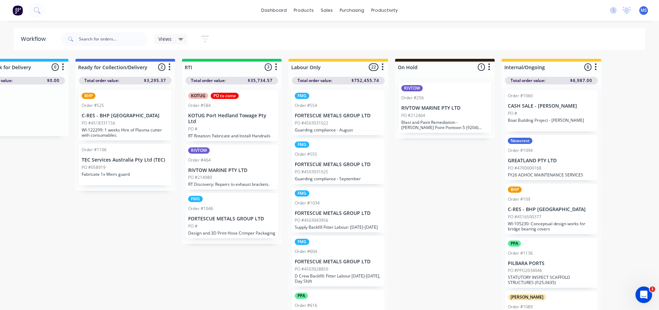
scroll to position [0, 1108]
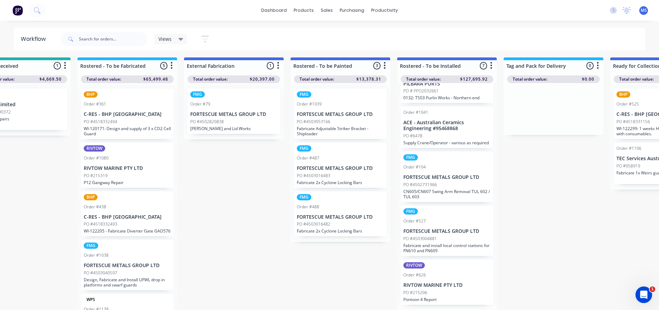
scroll to position [1, 577]
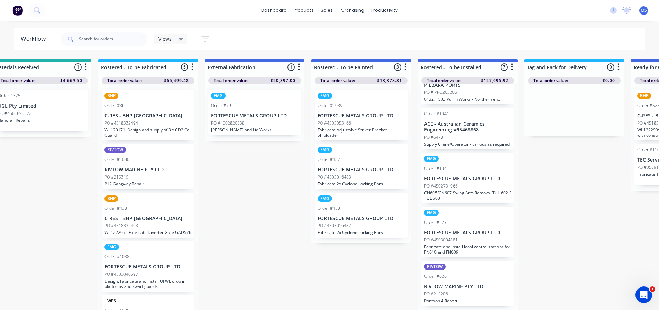
drag, startPoint x: 226, startPoint y: 207, endPoint x: 173, endPoint y: 209, distance: 53.6
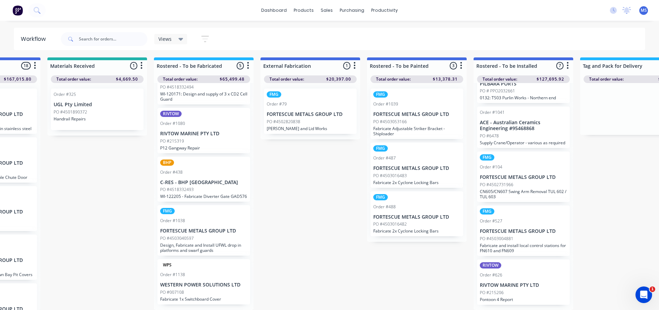
scroll to position [7, 500]
click at [438, 180] on p "Fabricate 2x Cyclone Locking Bars" at bounding box center [416, 182] width 87 height 5
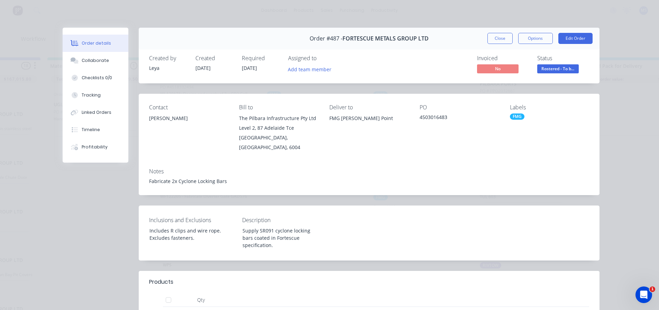
scroll to position [0, 500]
click at [489, 33] on div "Order #487 - FORTESCUE METALS GROUP LTD Close Options Edit Order" at bounding box center [369, 39] width 461 height 22
click at [489, 36] on button "Close" at bounding box center [499, 38] width 25 height 11
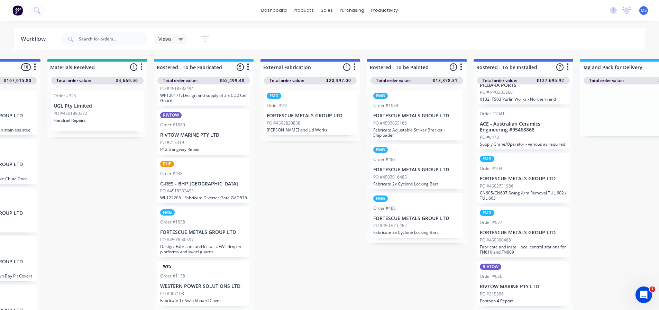
click at [442, 225] on div "PO #4503016482" at bounding box center [416, 225] width 87 height 6
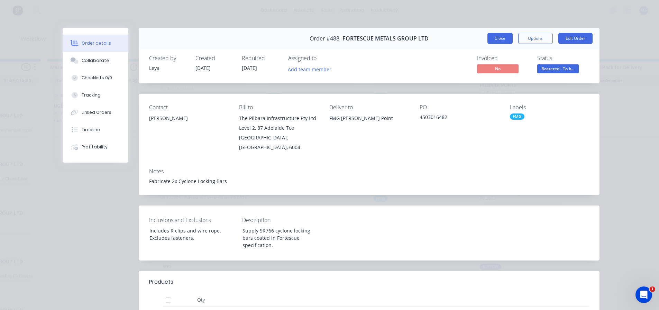
click at [500, 36] on button "Close" at bounding box center [499, 38] width 25 height 11
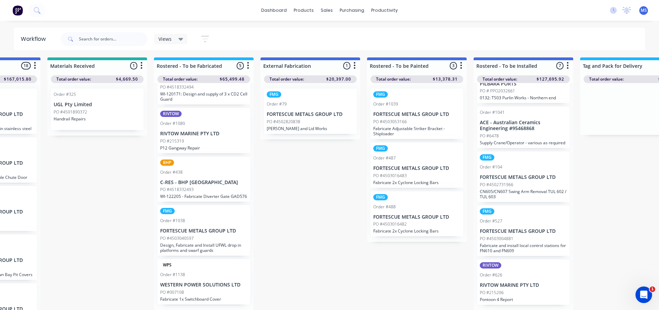
scroll to position [7, 500]
click at [355, 200] on div "Submitted 57 Sort By Created date Required date Order number Customer name Most…" at bounding box center [423, 183] width 1856 height 252
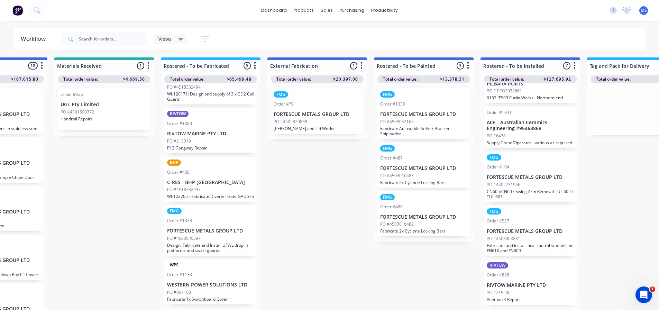
drag, startPoint x: 527, startPoint y: 204, endPoint x: 582, endPoint y: 203, distance: 55.0
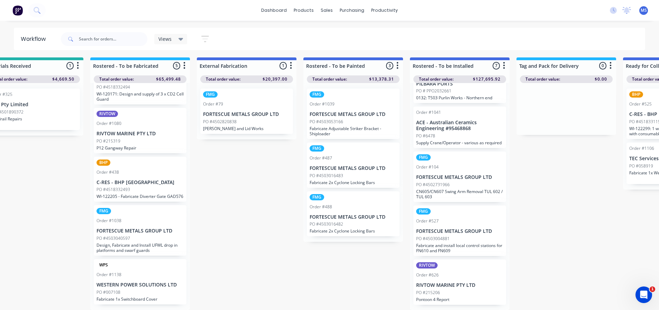
drag, startPoint x: 567, startPoint y: 197, endPoint x: 583, endPoint y: 198, distance: 16.6
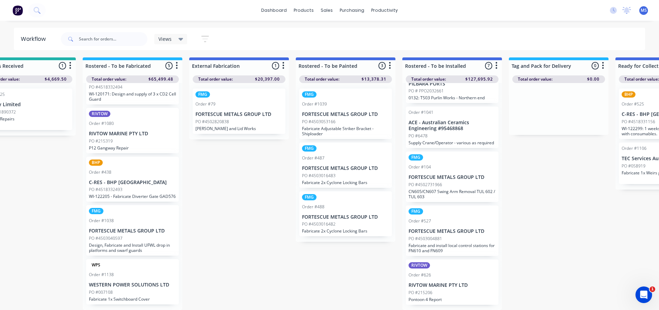
click at [382, 173] on div "PO #4503016483" at bounding box center [345, 176] width 87 height 6
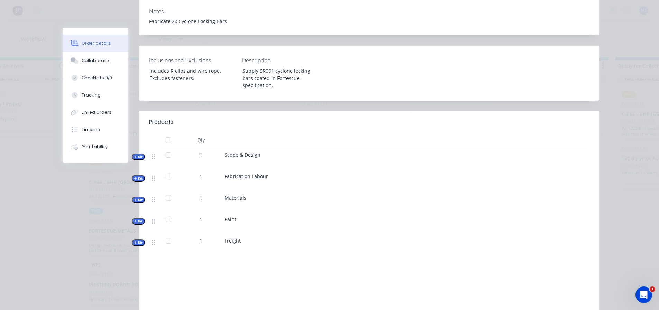
scroll to position [173, 0]
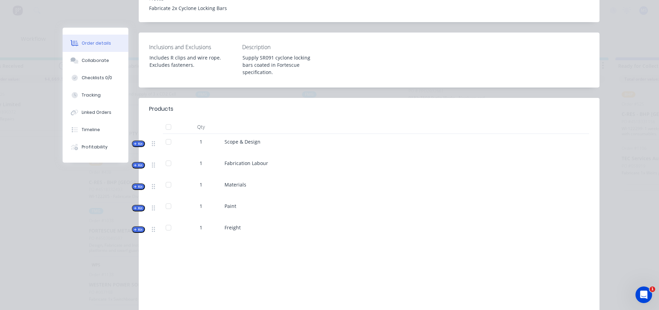
click at [361, 81] on div "Inclusions and Exclusions Includes R clips and wire rope. Excludes fasteners. D…" at bounding box center [369, 60] width 461 height 55
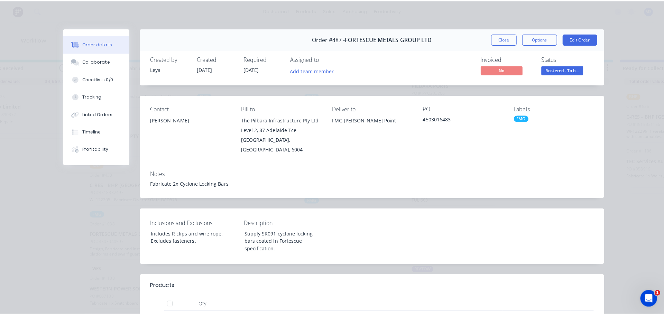
scroll to position [0, 571]
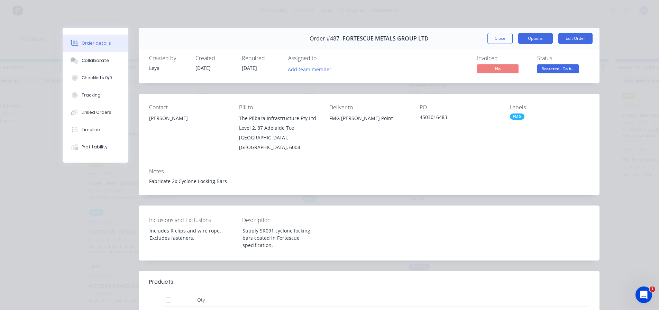
click at [526, 39] on button "Options" at bounding box center [535, 38] width 35 height 11
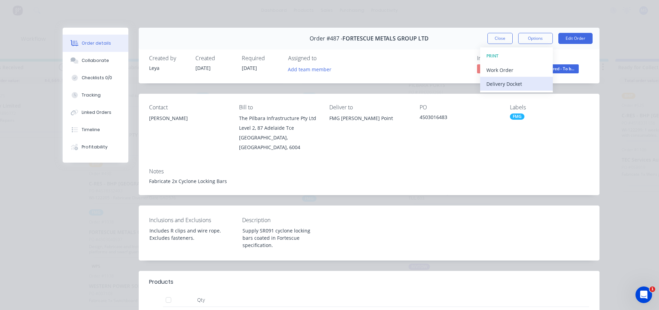
click at [510, 84] on div "Delivery Docket" at bounding box center [516, 84] width 60 height 10
click at [496, 95] on div "Custom" at bounding box center [516, 98] width 60 height 10
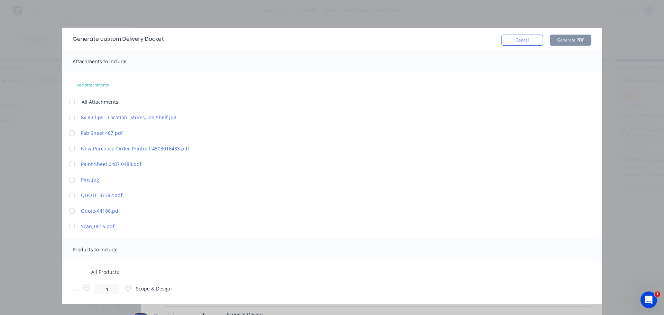
click at [82, 271] on div at bounding box center [75, 273] width 14 height 14
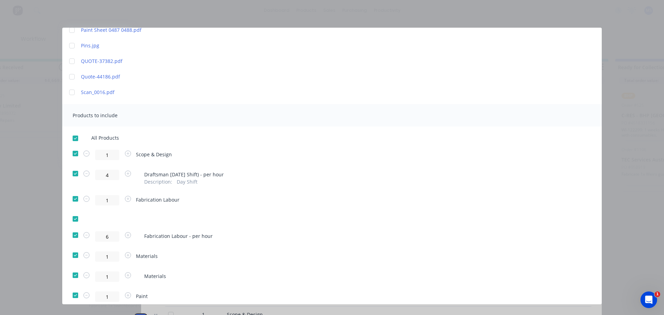
scroll to position [138, 0]
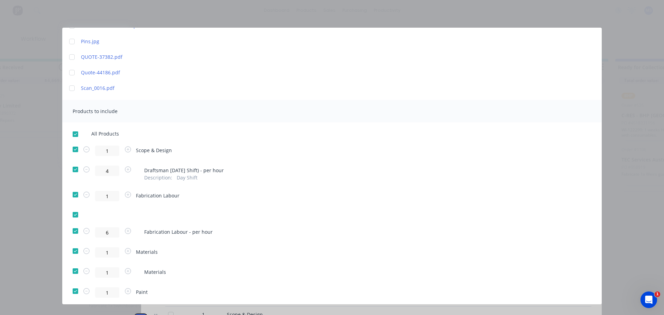
click at [77, 132] on div at bounding box center [75, 134] width 14 height 14
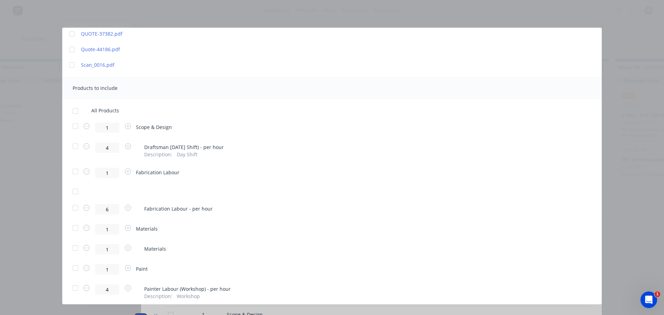
scroll to position [173, 0]
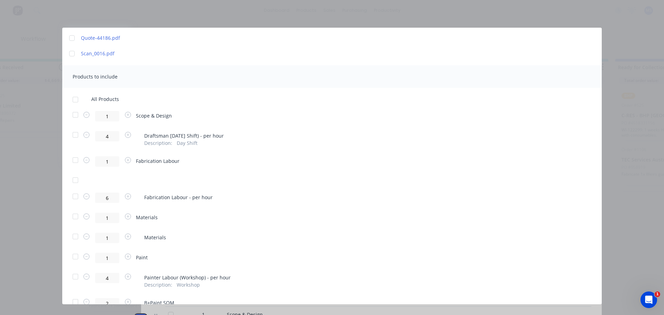
click at [78, 158] on div at bounding box center [75, 160] width 14 height 14
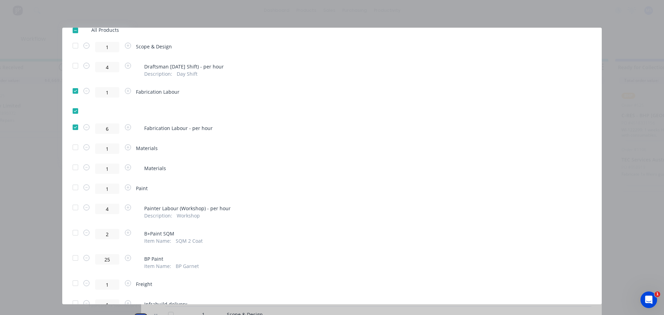
click at [75, 186] on div at bounding box center [75, 188] width 14 height 14
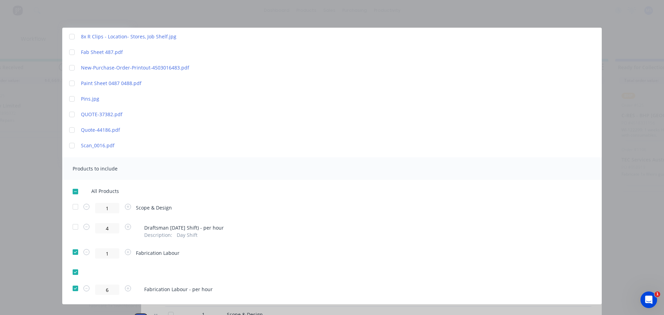
scroll to position [0, 0]
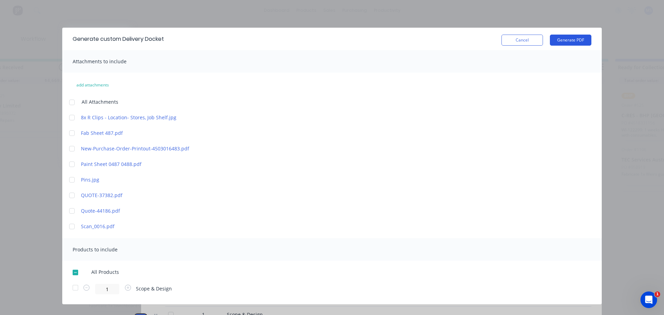
click at [573, 39] on button "Generate PDF" at bounding box center [571, 40] width 42 height 11
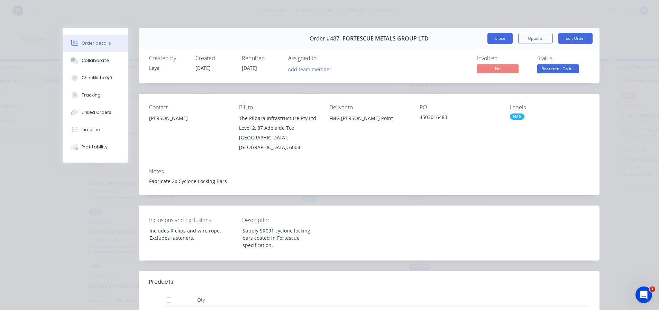
click at [497, 36] on button "Close" at bounding box center [499, 38] width 25 height 11
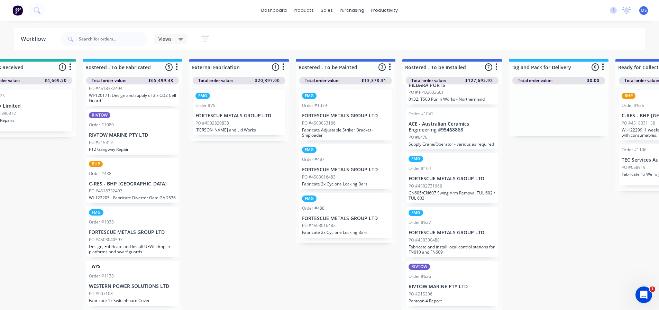
click at [367, 233] on p "Fabricate 2x Cyclone Locking Bars" at bounding box center [345, 232] width 87 height 5
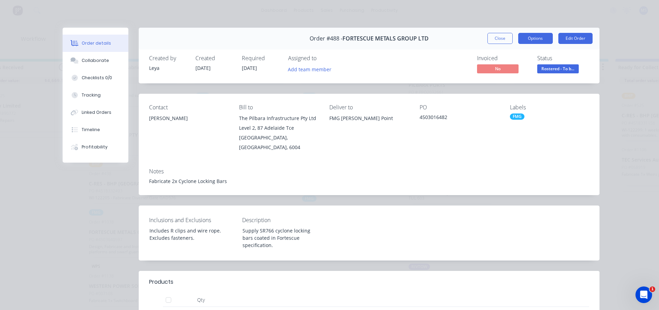
click at [538, 40] on button "Options" at bounding box center [535, 38] width 35 height 11
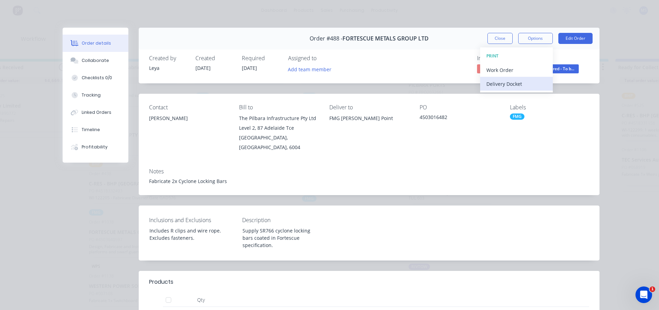
click at [509, 84] on div "Delivery Docket" at bounding box center [516, 84] width 60 height 10
click at [504, 98] on div "Custom" at bounding box center [516, 98] width 60 height 10
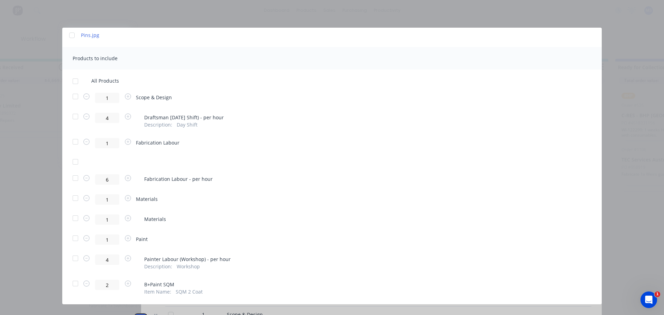
scroll to position [138, 0]
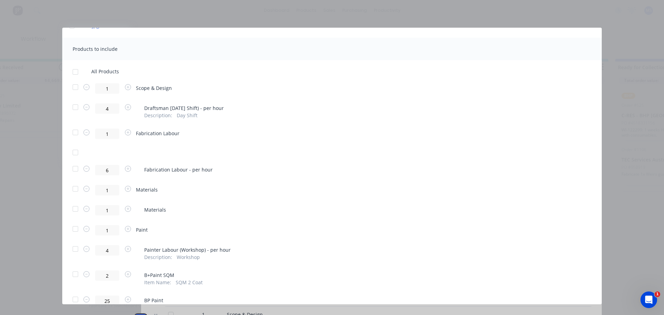
click at [69, 72] on div at bounding box center [75, 72] width 14 height 14
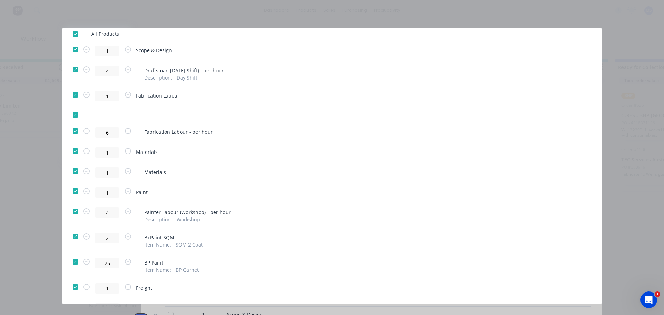
scroll to position [226, 0]
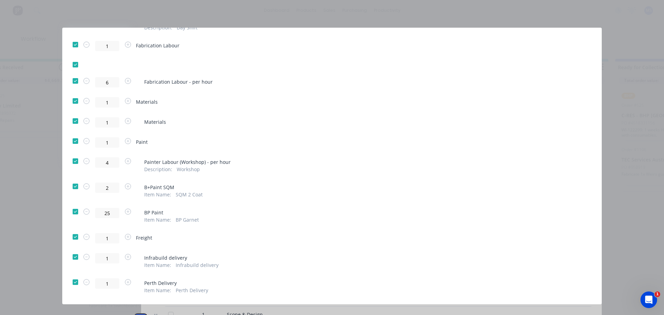
click at [72, 231] on div at bounding box center [75, 237] width 14 height 14
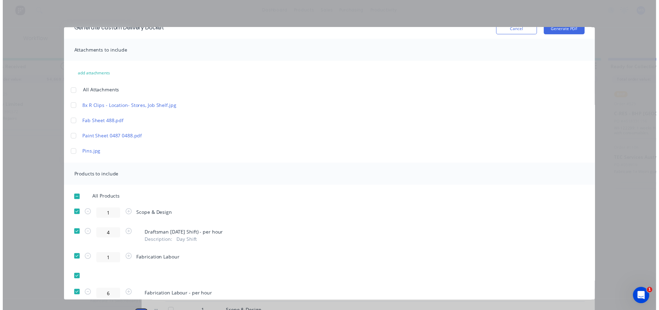
scroll to position [0, 0]
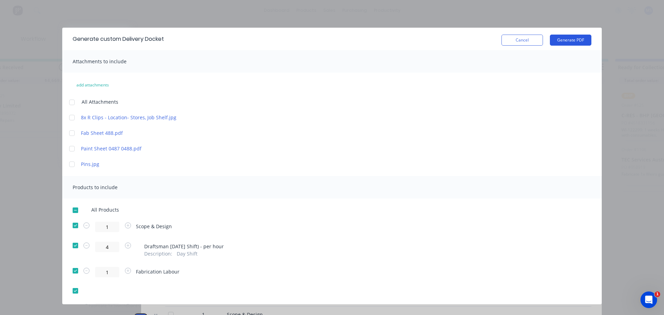
click at [559, 43] on button "Generate PDF" at bounding box center [571, 40] width 42 height 11
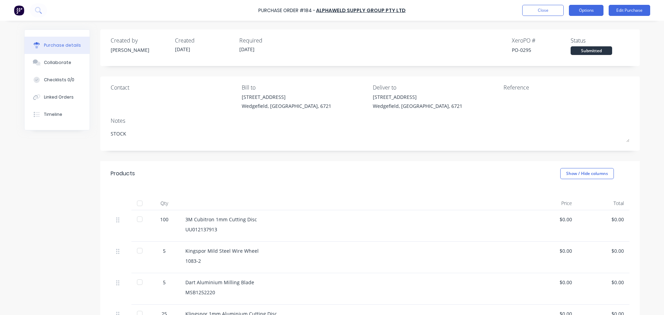
click at [581, 6] on button "Options" at bounding box center [586, 10] width 35 height 11
click at [624, 85] on div "Reference" at bounding box center [567, 87] width 126 height 8
click at [622, 13] on button "Edit Purchase" at bounding box center [630, 10] width 42 height 11
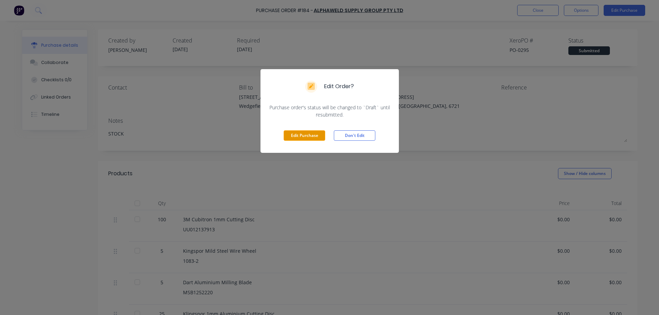
click at [322, 138] on button "Edit Purchase" at bounding box center [305, 135] width 42 height 10
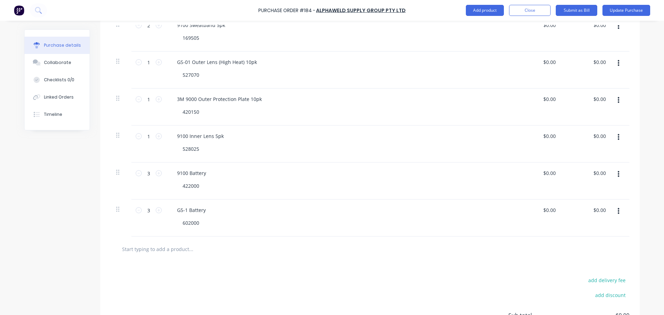
scroll to position [464, 0]
click at [173, 251] on input "text" at bounding box center [191, 251] width 138 height 14
type textarea "x"
type input "B"
type textarea "x"
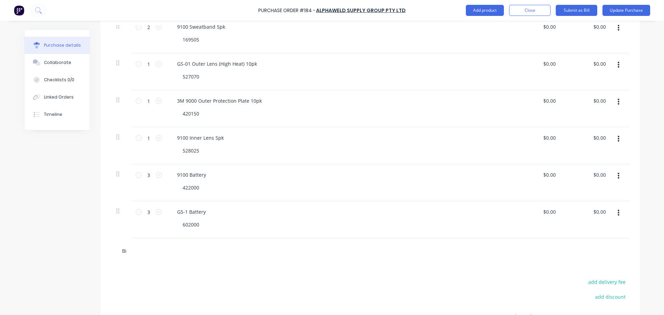
type input "Big"
type textarea "x"
type input "Big"
type textarea "x"
type input "Big R"
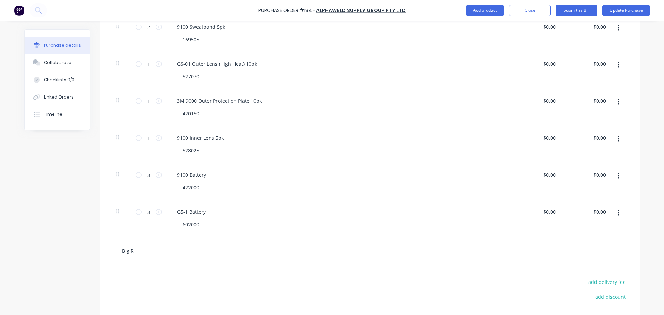
type textarea "x"
type input "Big Re"
type textarea "x"
type input "Big Red"
type textarea "x"
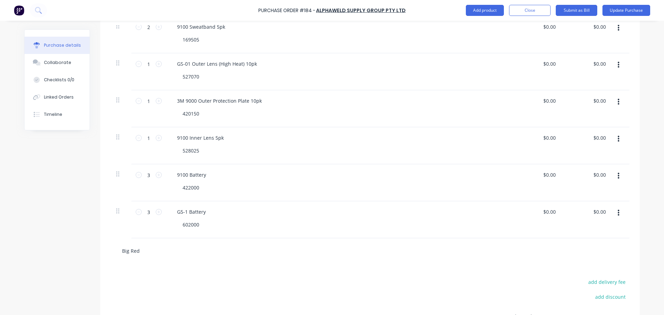
type input "Big Red G"
type textarea "x"
type input "Big Red Gl"
type textarea "x"
type input "Big Red Glo"
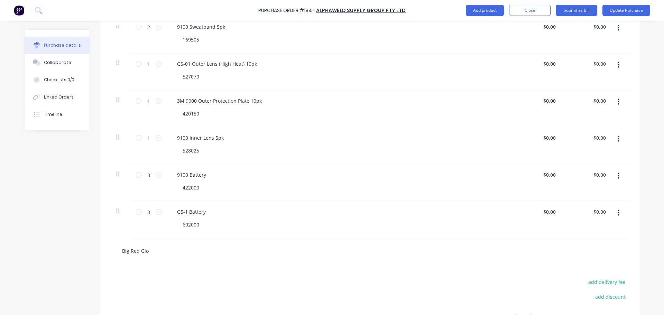
type textarea "x"
type input "Big Red Glov"
type textarea "x"
type input "Big Red Glove"
type textarea "x"
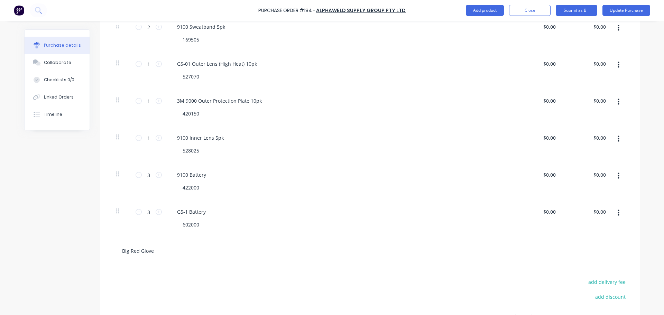
type input "Big Red Gloves"
type textarea "x"
type input "Big Red Gloves"
type textarea "x"
type input "Big Red Gloves"
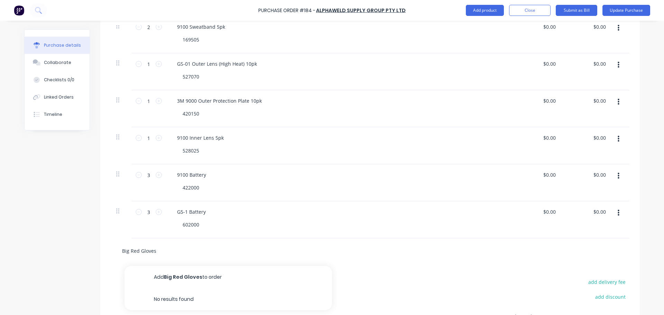
click at [212, 250] on input "Big Red Gloves" at bounding box center [191, 251] width 138 height 14
type textarea "x"
click at [212, 250] on input "Big Red Gloves" at bounding box center [191, 251] width 138 height 14
type input "E"
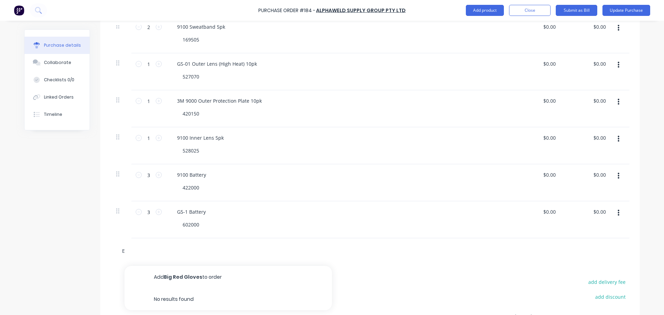
type textarea "x"
type input "El"
type textarea "x"
type input "Elli"
type textarea "x"
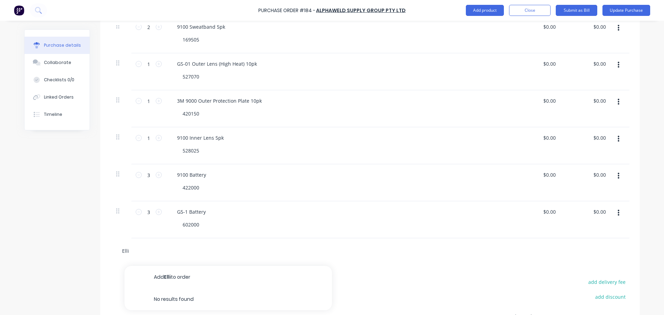
type input "Ellio"
type textarea "x"
type input "Elliot"
type textarea "x"
type input "Elliots"
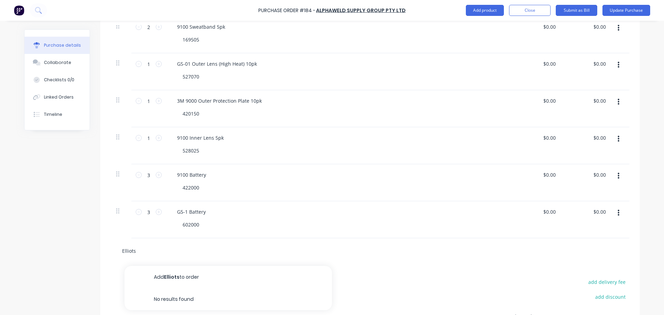
type textarea "x"
type input "Elliots"
type textarea "x"
type input "Elliots Bi"
type textarea "x"
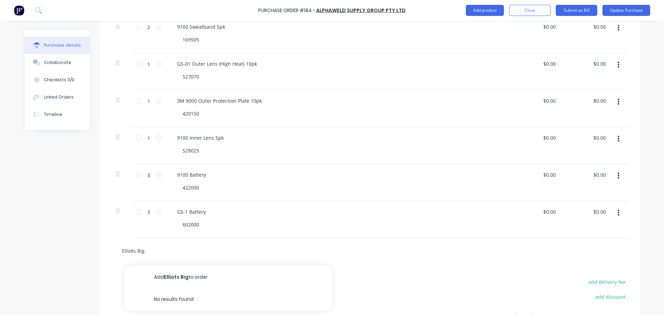
type input "Elliots Big"
type textarea "x"
type input "Elliots Big R"
type textarea "x"
type input "Elliots Big Re"
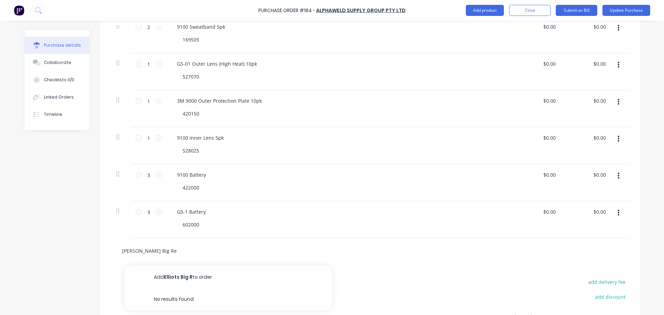
type textarea "x"
type input "Elliots Big Red"
type textarea "x"
type input "Elliots Big Red S"
type textarea "x"
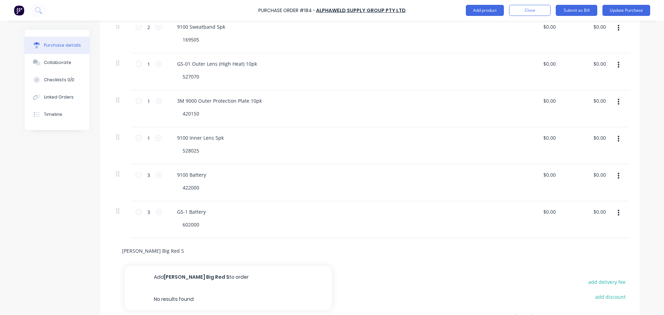
type input "Elliots Big Red Sp"
type textarea "x"
type input "Elliots Big Red Spl"
type textarea "x"
type input "Elliots Big Red Sp"
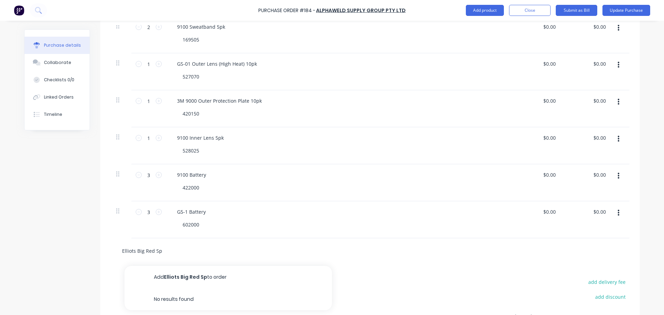
type textarea "x"
type input "Elliots Big Red S"
type textarea "x"
type input "Elliots Big Red Spa"
type textarea "x"
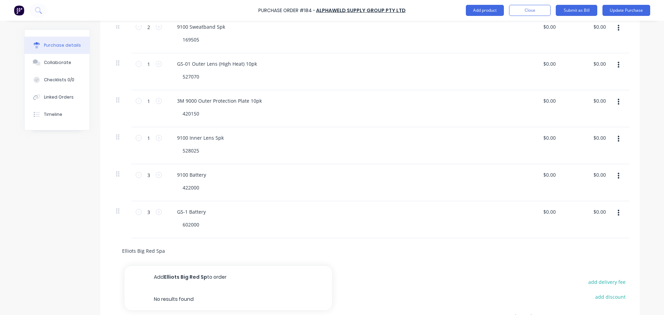
type input "Elliots Big Red Spat"
type textarea "x"
type input "Elliots Big Red Spats"
type textarea "x"
type input "Elliots Big Red Spats"
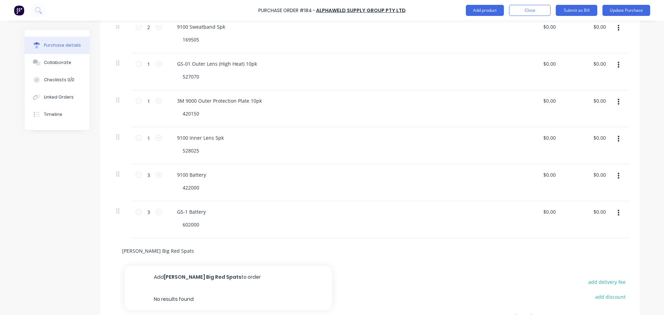
type textarea "x"
type input "Elliots Big Red Spats s"
type textarea "x"
type input "Elliots Big Red Spats si"
type textarea "x"
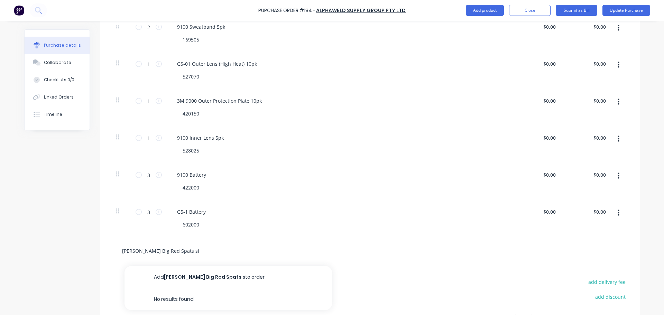
type input "Elliots Big Red Spats siz"
type textarea "x"
type input "Elliots Big Red Spats size"
type textarea "x"
type input "Elliots Big Red Spats size L"
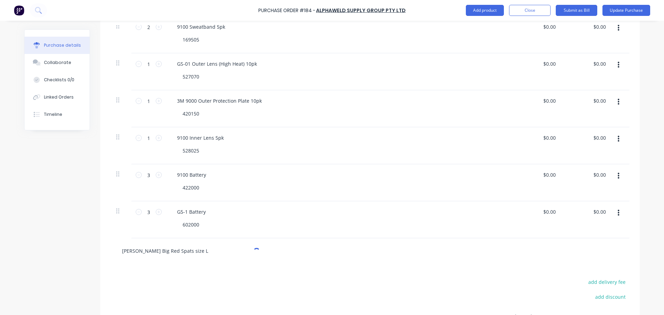
type textarea "x"
type input "Elliots Big Red Spats size L"
click at [160, 260] on div "Elliots Big Red Spats size L Add Elliots Big Red Spats size L to order No resul…" at bounding box center [370, 250] width 519 height 25
click at [166, 247] on input "Elliots Big Red Spats size L" at bounding box center [191, 251] width 138 height 14
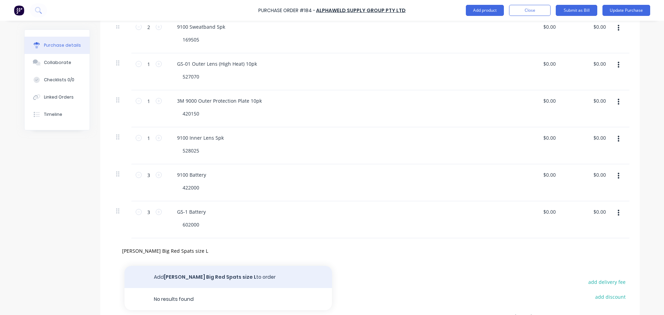
click at [176, 267] on button "Add Elliots Big Red Spats size L to order" at bounding box center [229, 277] width 208 height 22
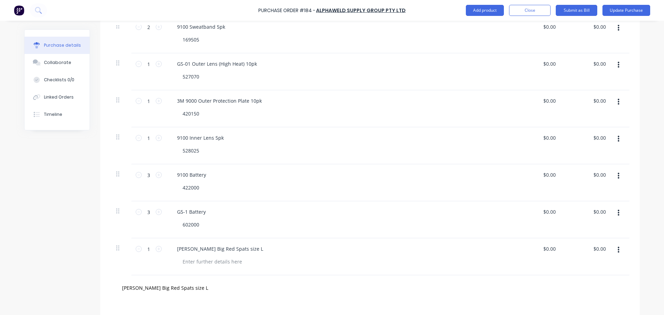
type textarea "x"
click at [162, 250] on div "1 1" at bounding box center [148, 256] width 35 height 37
click at [152, 246] on input "1" at bounding box center [149, 249] width 14 height 10
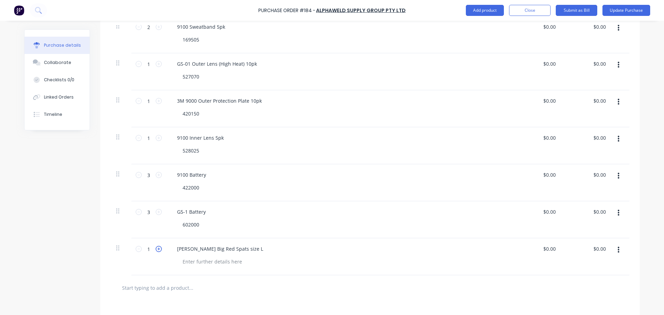
click at [156, 247] on icon at bounding box center [159, 249] width 6 height 6
type textarea "x"
type input "2"
click at [156, 247] on icon at bounding box center [159, 249] width 6 height 6
type textarea "x"
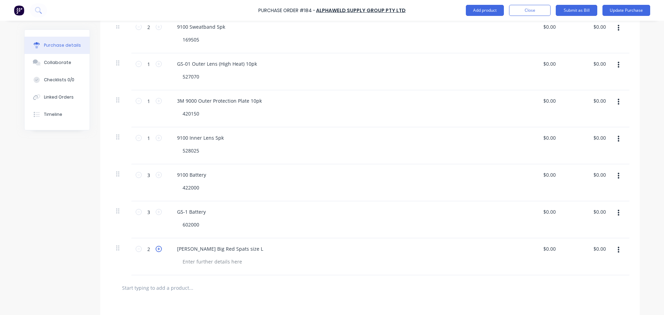
type input "3"
click at [156, 247] on icon at bounding box center [159, 249] width 6 height 6
type textarea "x"
type input "4"
click at [156, 247] on icon at bounding box center [159, 249] width 6 height 6
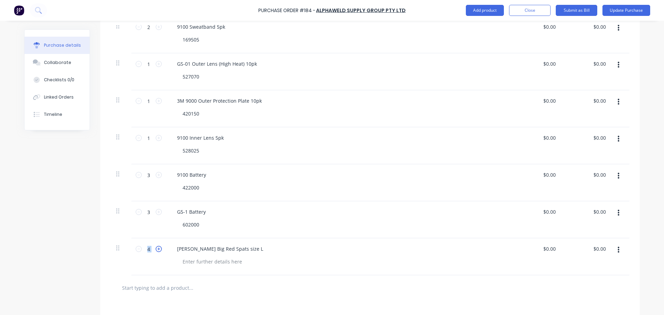
type textarea "x"
type input "5"
click at [338, 288] on div at bounding box center [370, 288] width 508 height 14
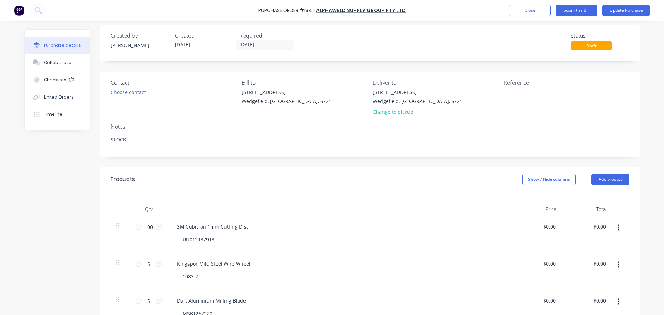
scroll to position [0, 0]
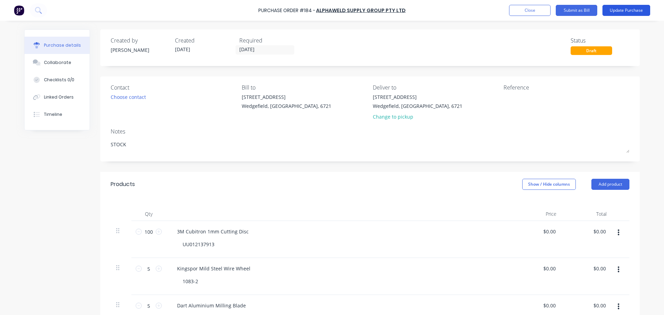
click at [623, 14] on button "Update Purchase" at bounding box center [627, 10] width 48 height 11
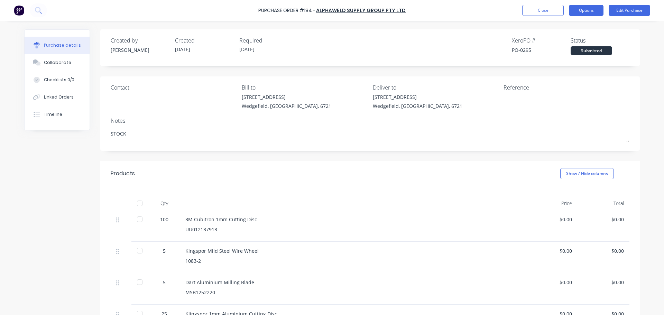
click at [598, 9] on button "Options" at bounding box center [586, 10] width 35 height 11
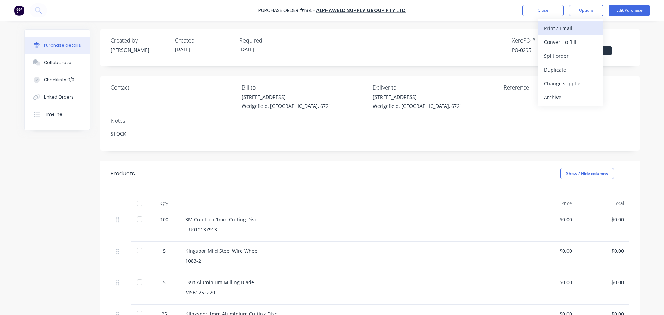
click at [568, 29] on div "Print / Email" at bounding box center [570, 28] width 53 height 10
click at [550, 54] on div "Without pricing" at bounding box center [570, 56] width 53 height 10
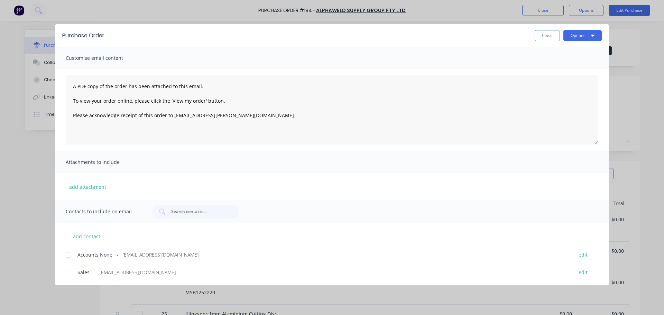
click at [78, 261] on div "add contact Accounts None - accounts@alphaweld.com.au edit Sales - sales@alphaw…" at bounding box center [331, 250] width 553 height 54
click at [68, 273] on div at bounding box center [69, 273] width 14 height 14
click at [583, 38] on button "Options" at bounding box center [582, 35] width 38 height 11
click at [559, 80] on div "Email" at bounding box center [568, 81] width 53 height 10
click at [535, 36] on button "Close" at bounding box center [547, 35] width 25 height 11
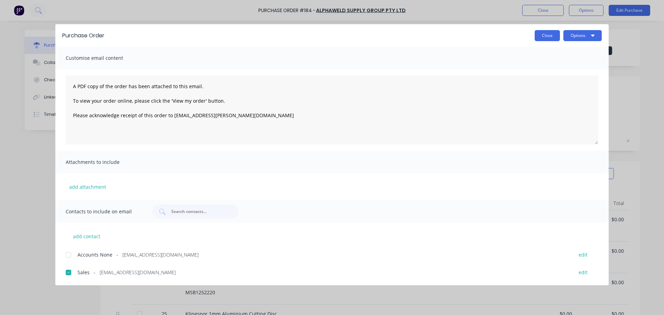
type textarea "x"
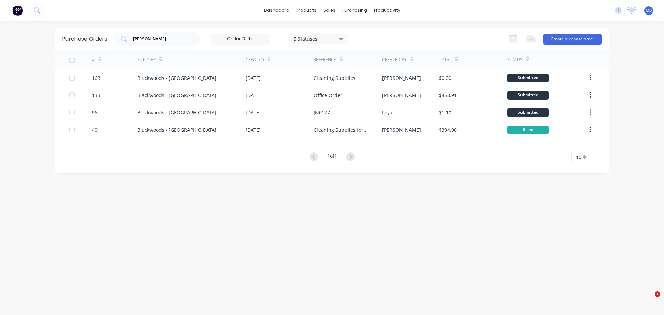
click at [195, 39] on div "[PERSON_NAME]" at bounding box center [157, 39] width 86 height 14
click at [196, 36] on div "[PERSON_NAME]" at bounding box center [157, 39] width 86 height 14
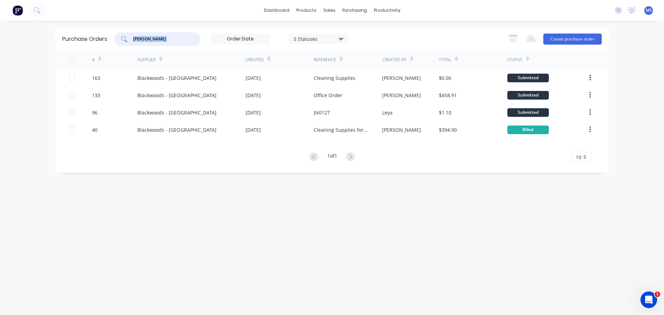
click at [196, 36] on div "[PERSON_NAME]" at bounding box center [157, 39] width 86 height 14
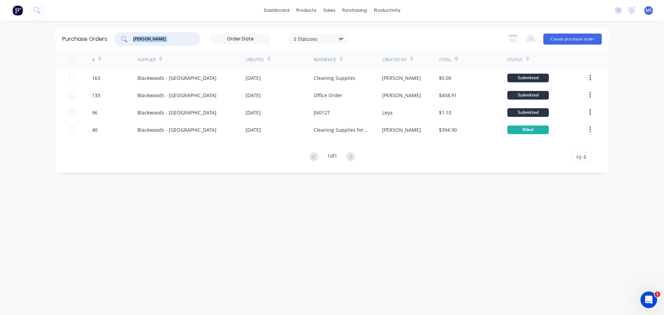
click at [196, 36] on div "[PERSON_NAME]" at bounding box center [157, 39] width 86 height 14
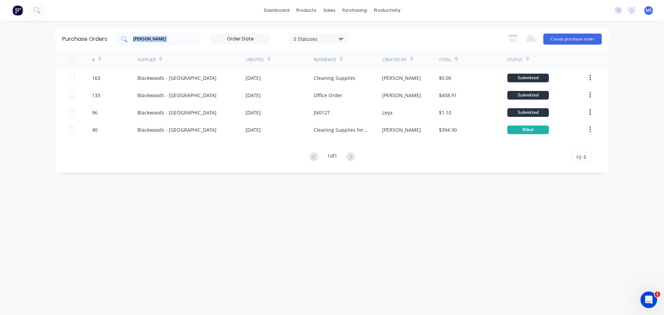
click at [196, 36] on div "[PERSON_NAME]" at bounding box center [157, 39] width 86 height 14
drag, startPoint x: 162, startPoint y: 35, endPoint x: 117, endPoint y: 31, distance: 45.5
click at [117, 31] on div "Purchase Orders [PERSON_NAME] 5 Statuses 5 Statuses Export to Excel (XLSX) Crea…" at bounding box center [331, 39] width 553 height 22
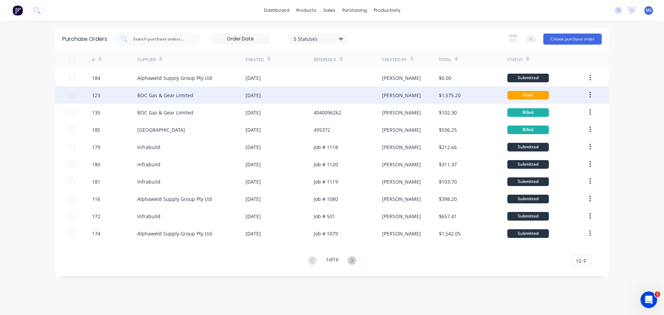
click at [258, 92] on div "[DATE]" at bounding box center [253, 95] width 15 height 7
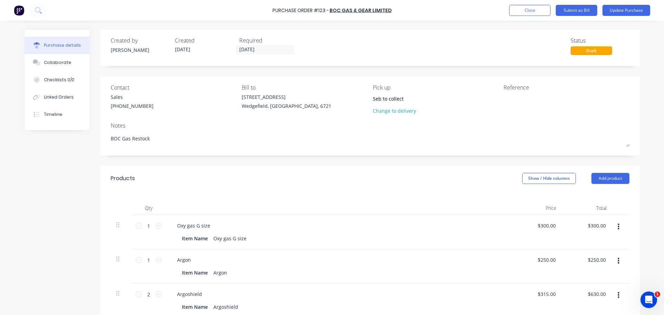
type textarea "x"
